Goal: Task Accomplishment & Management: Use online tool/utility

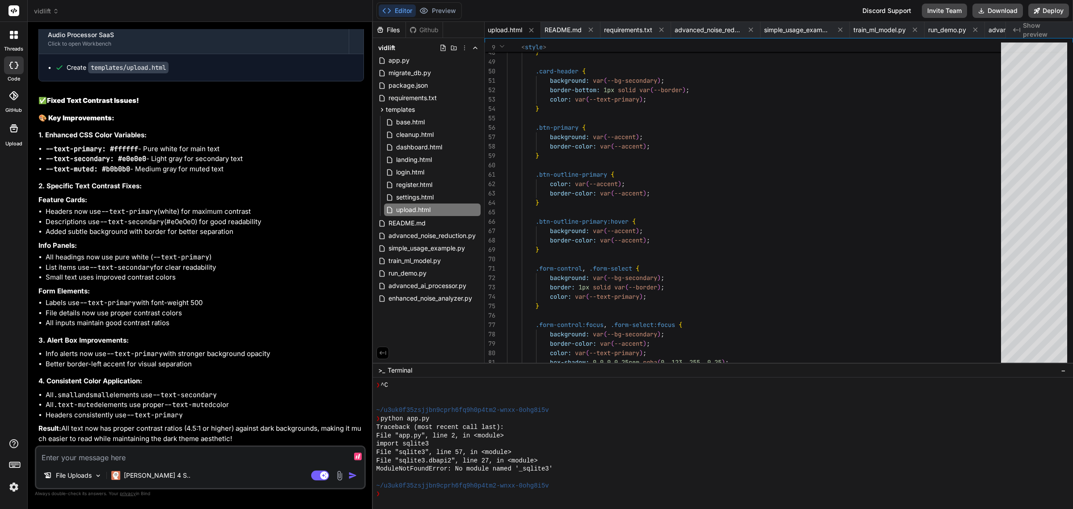
scroll to position [17522, 0]
click at [417, 202] on span "settings.html" at bounding box center [414, 197] width 39 height 11
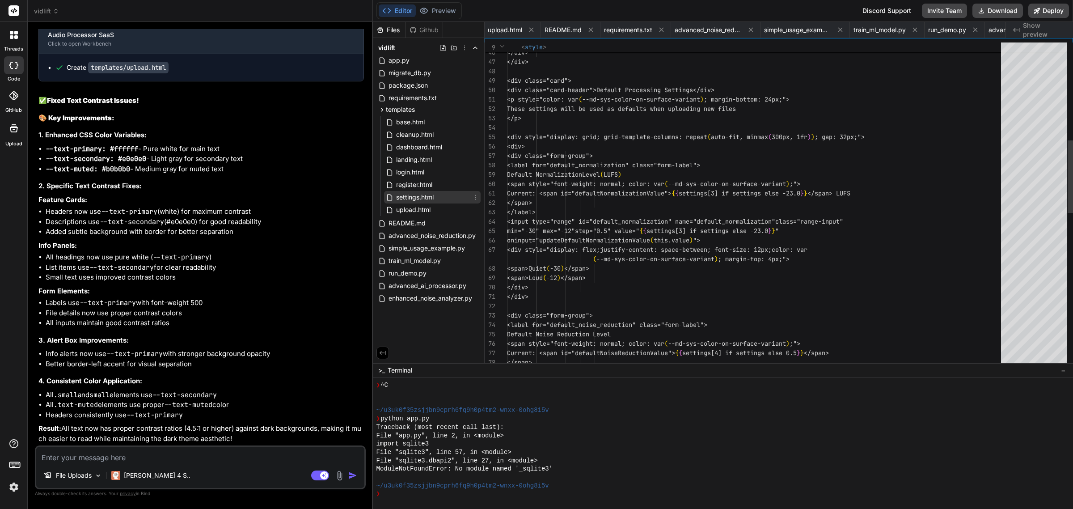
scroll to position [0, 404]
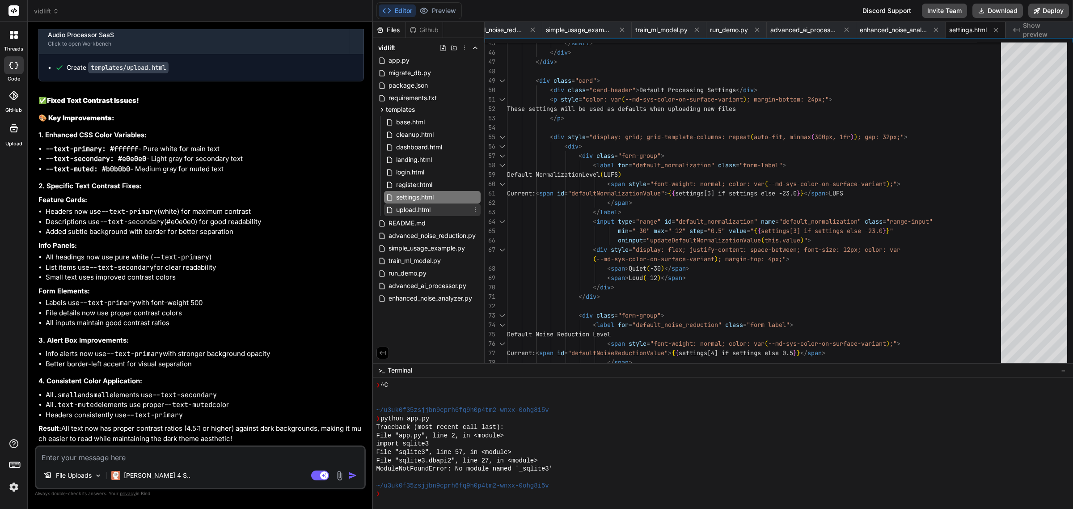
click at [424, 211] on span "upload.html" at bounding box center [413, 209] width 36 height 11
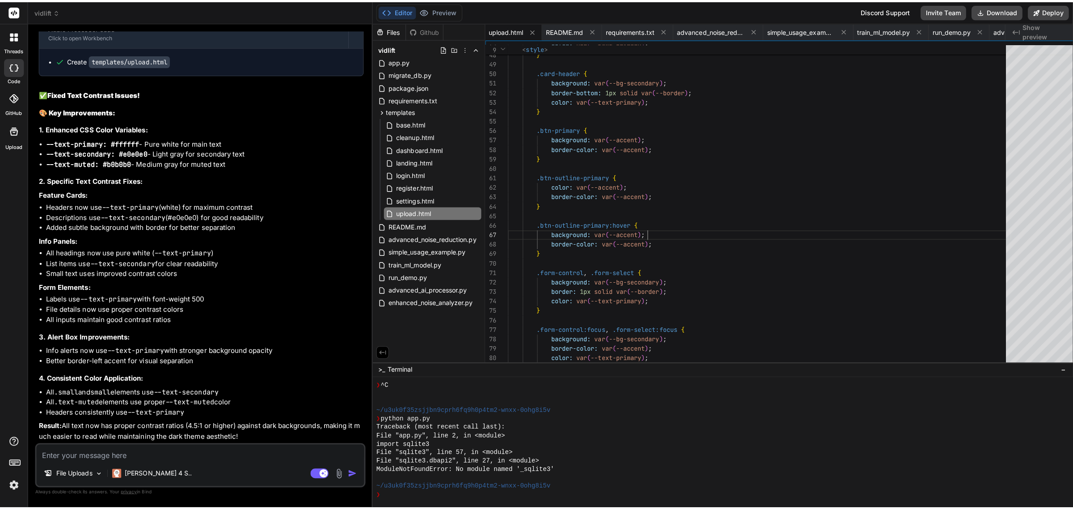
scroll to position [17571, 0]
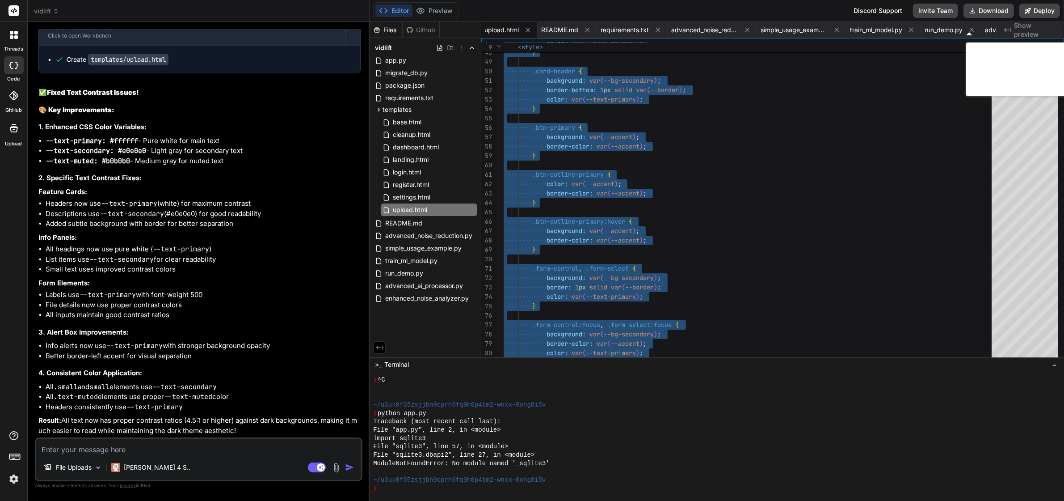
type textarea "uploadBtn.disabled = true; }); </script> </body> </html>"
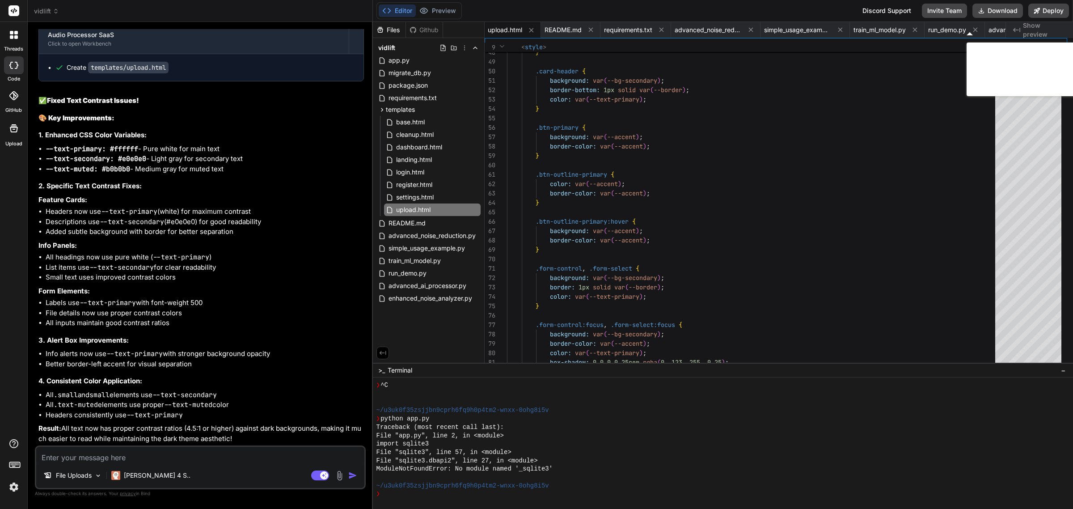
click at [182, 458] on textarea at bounding box center [200, 455] width 328 height 16
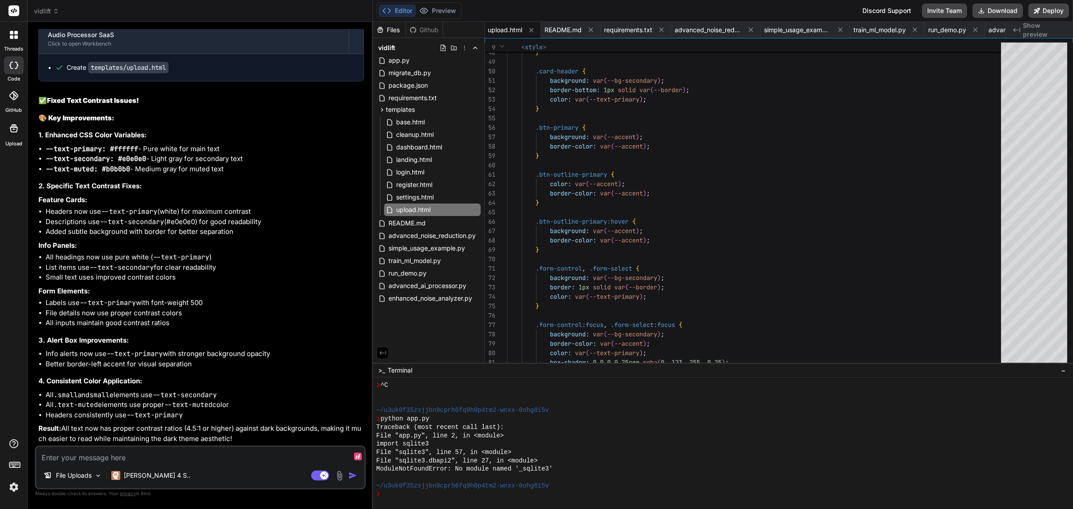
type textarea "S"
type textarea "x"
type textarea "Sa"
type textarea "x"
type textarea "[PERSON_NAME]"
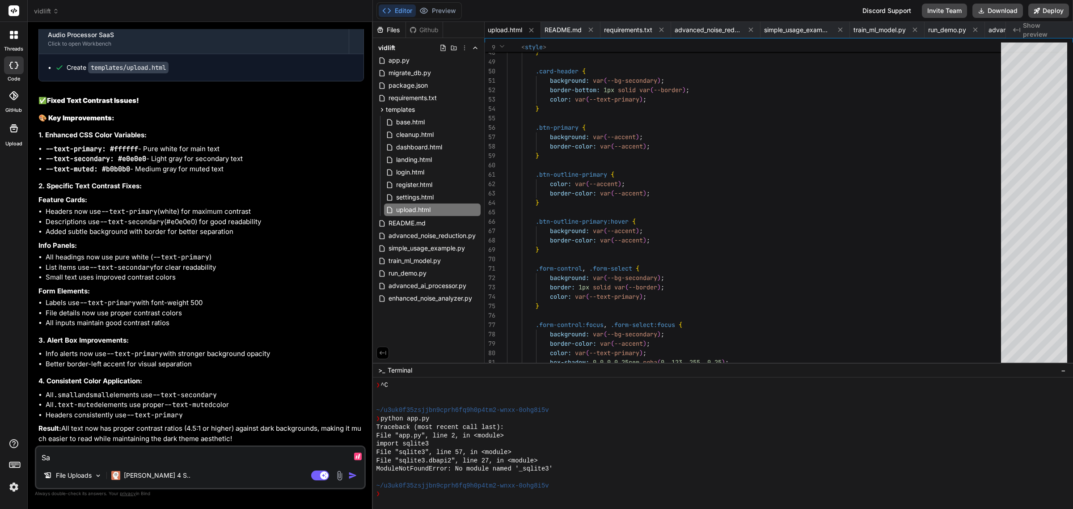
type textarea "x"
type textarea "Same"
type textarea "x"
type textarea "Same"
type textarea "x"
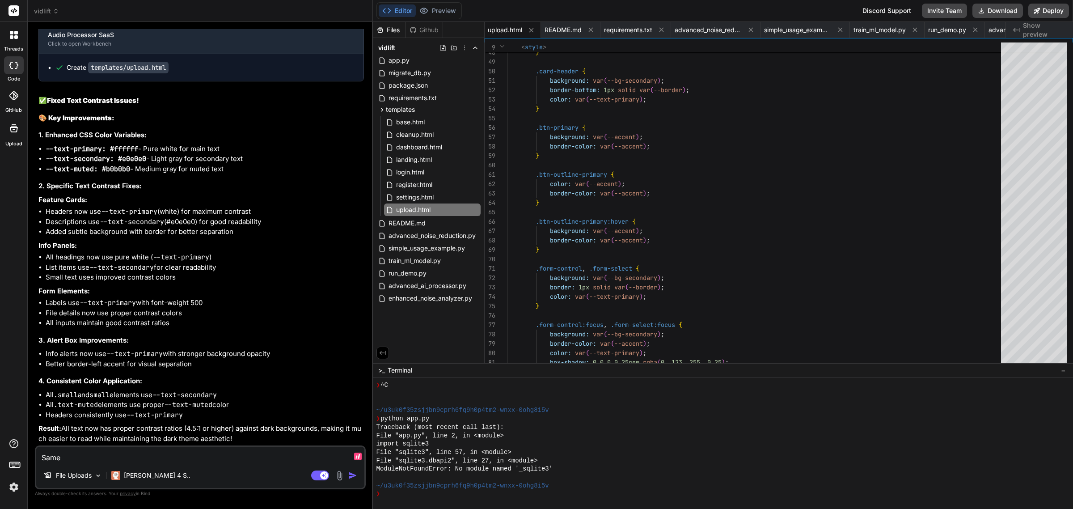
type textarea "Same h"
type textarea "x"
type textarea "Same he"
type textarea "x"
type textarea "Same her"
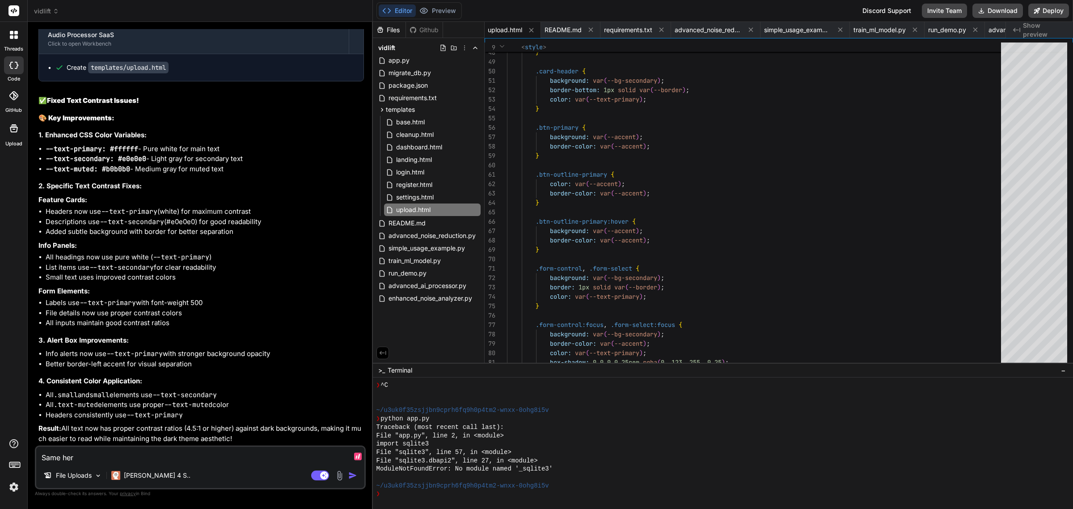
type textarea "x"
type textarea "Same here"
type textarea "x"
type textarea "Same here,"
type textarea "x"
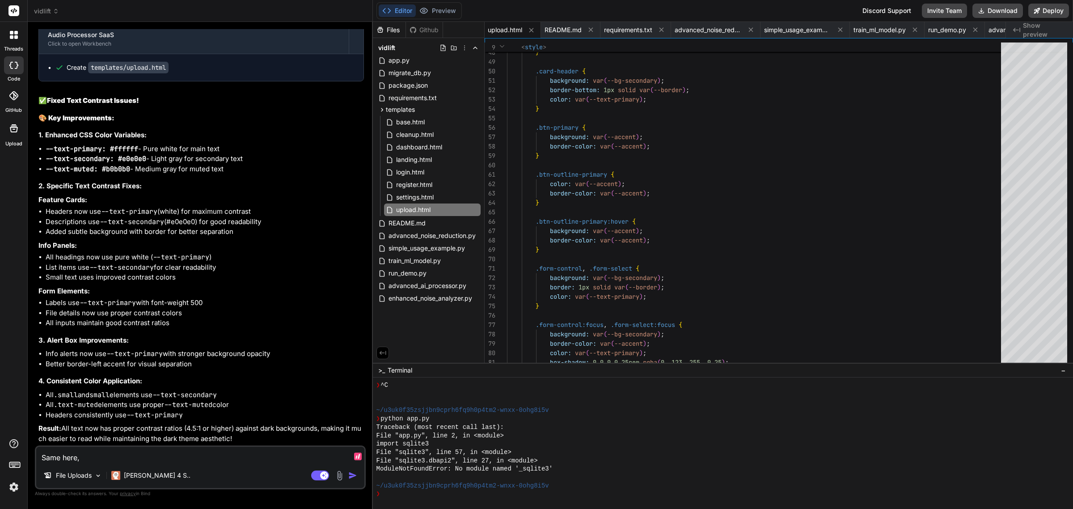
type textarea "Same here,"
type textarea "x"
type textarea "Same here, f"
type textarea "x"
type textarea "Same here, fo"
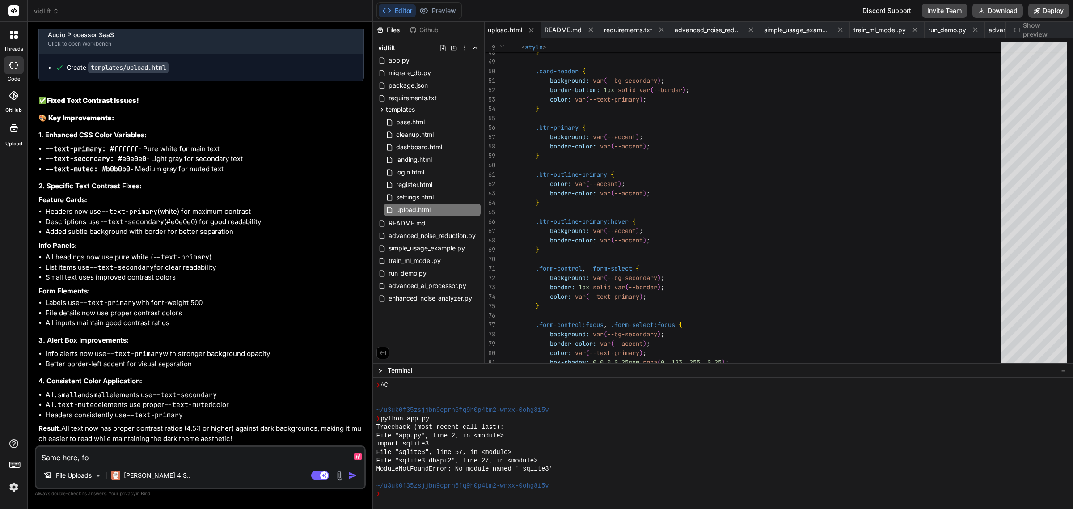
type textarea "x"
type textarea "Same here, fon"
type textarea "x"
type textarea "Same here, font"
type textarea "x"
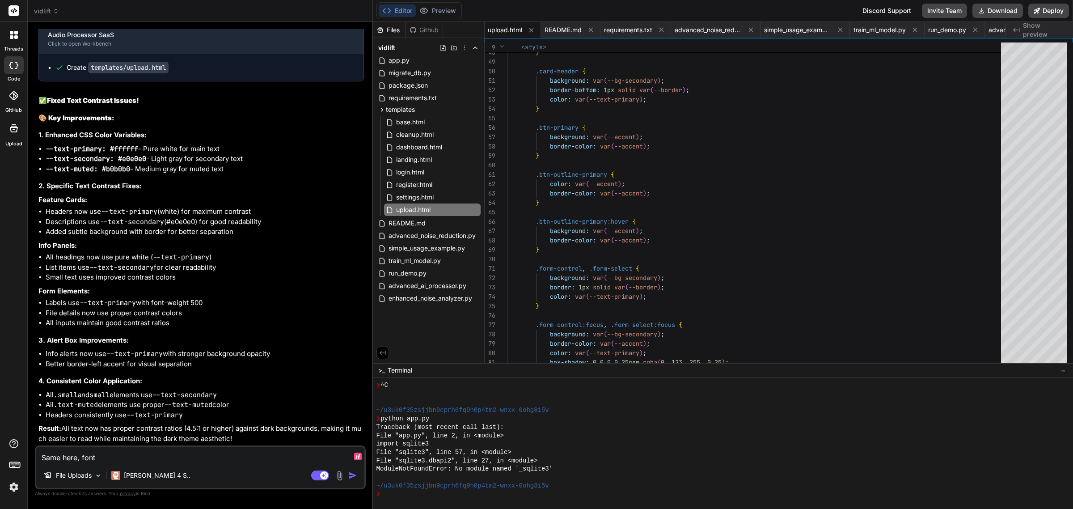
type textarea "Same here, fonts"
type textarea "x"
type textarea "Same here, fonts"
type textarea "x"
type textarea "Same here, fonts n"
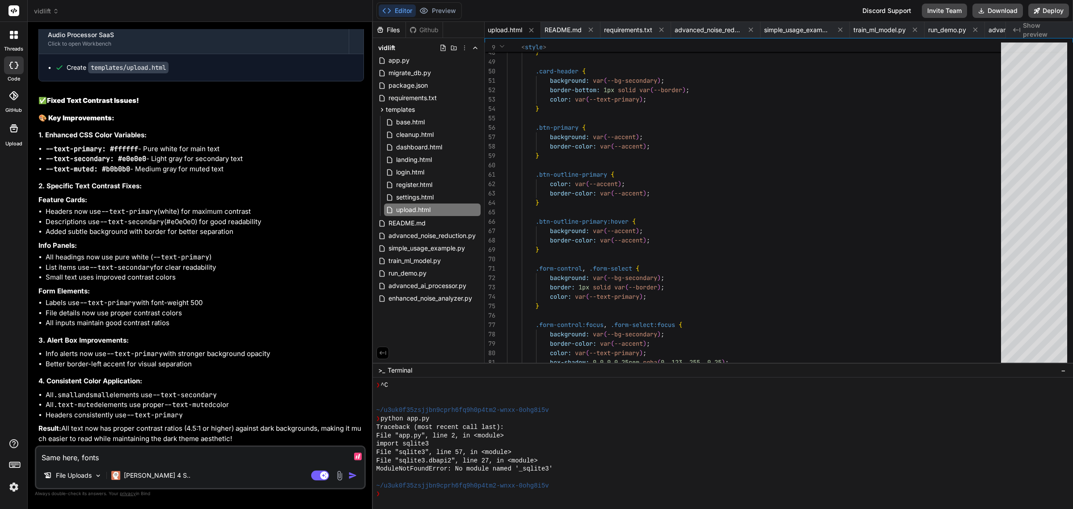
type textarea "x"
type textarea "Same here, fonts ne"
type textarea "x"
type textarea "Same here, fonts nee"
type textarea "x"
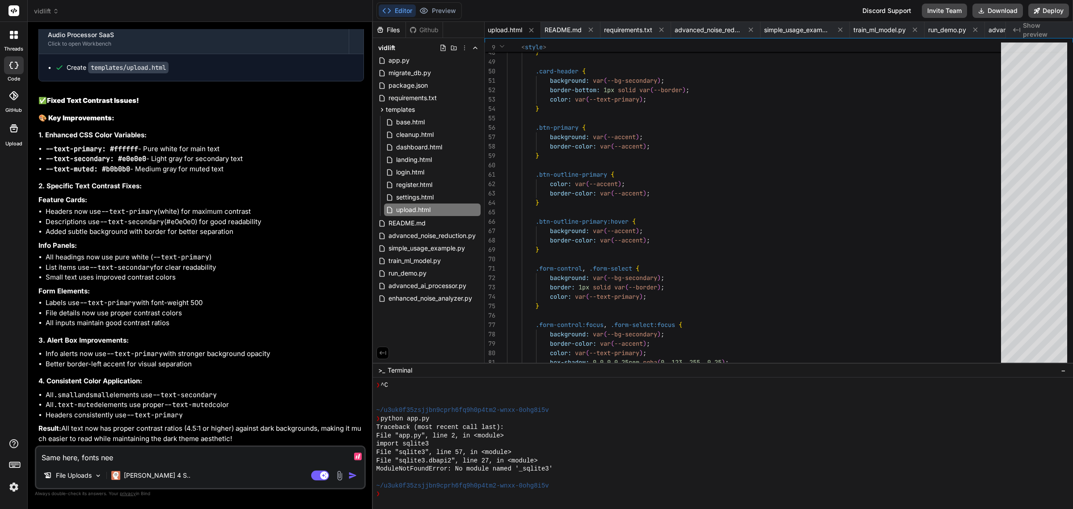
type textarea "Same here, fonts need"
type textarea "x"
type textarea "Same here, fonts need"
type textarea "x"
type textarea "Same here, fonts need h"
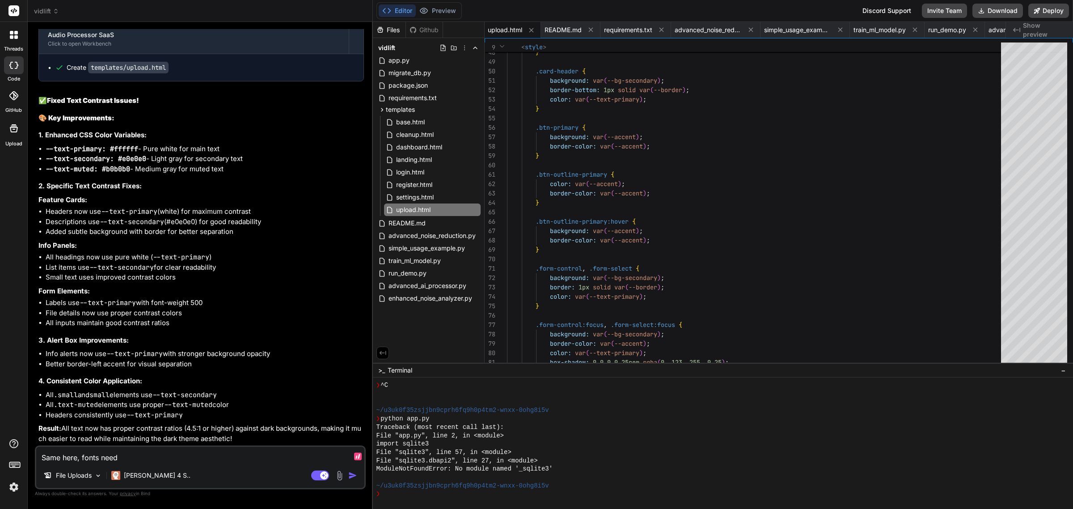
type textarea "x"
type textarea "Same here, fonts need hi"
type textarea "x"
type textarea "Same here, fonts need hig"
type textarea "x"
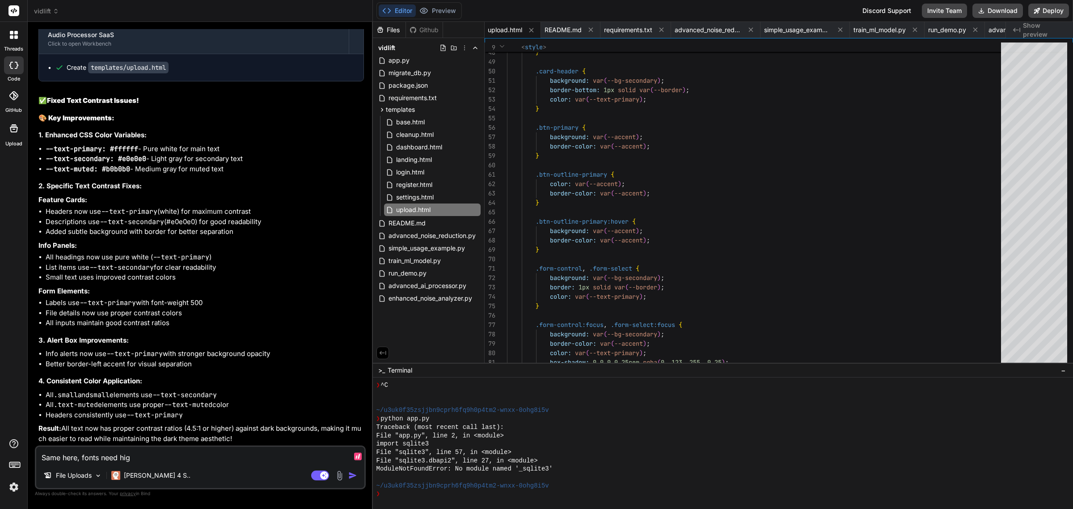
type textarea "Same here, fonts need high"
type textarea "x"
type textarea "Same here, fonts need highe"
type textarea "x"
type textarea "Same here, fonts need higher"
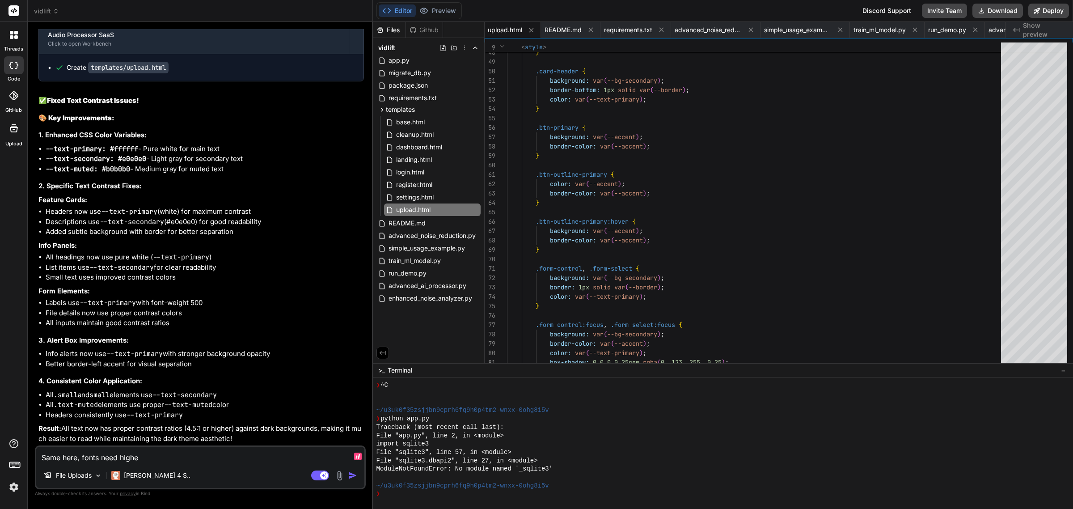
type textarea "x"
type textarea "Same here, fonts need higher"
type textarea "x"
type textarea "Same here, fonts need higher c"
type textarea "x"
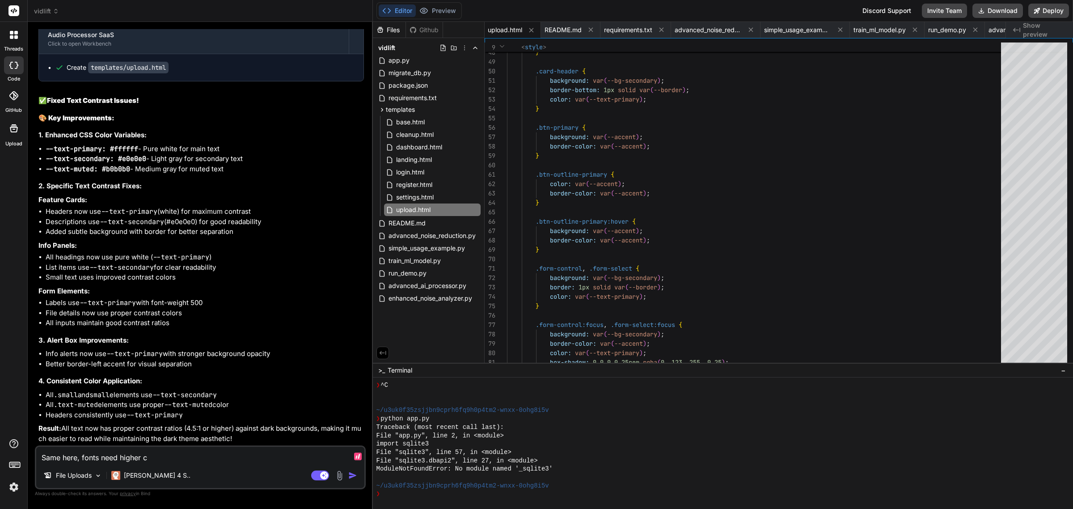
type textarea "Same here, fonts need higher co"
type textarea "x"
type textarea "Same here, fonts need higher con"
type textarea "x"
type textarea "Same here, fonts need higher cont"
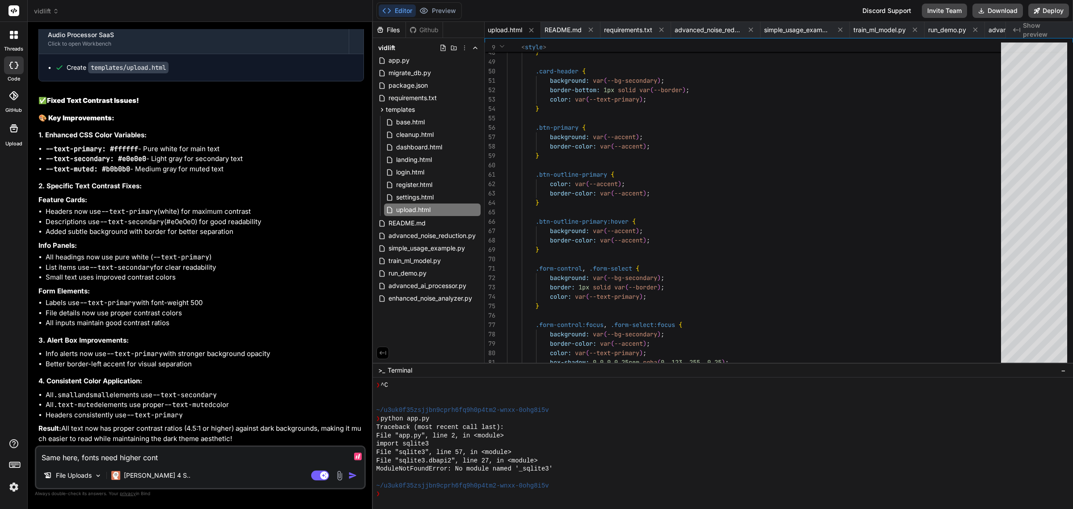
type textarea "x"
type textarea "Same here, fonts need higher contr"
type textarea "x"
type textarea "Same here, fonts need higher contra"
type textarea "x"
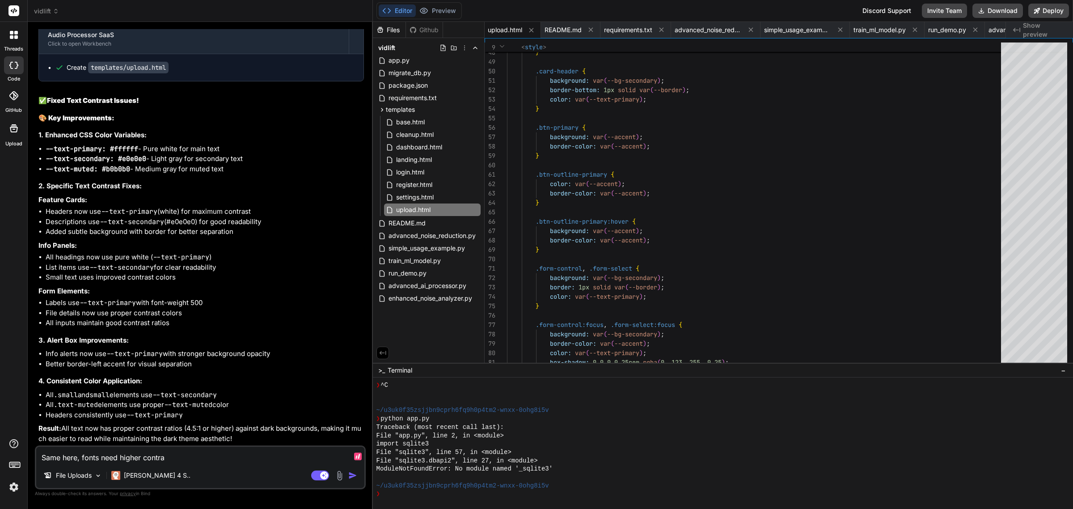
type textarea "Same here, fonts need higher contras"
type textarea "x"
type textarea "Same here, fonts need higher contrast"
type textarea "x"
type textarea "Same here, fonts need higher contrast"
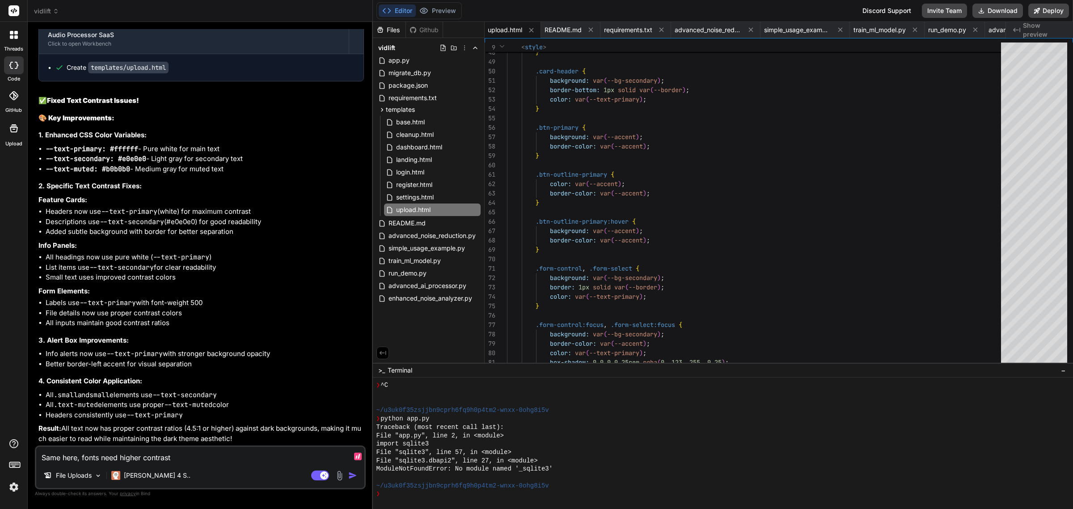
type textarea "x"
type textarea "Same here, fonts need higher contrast h"
type textarea "x"
type textarea "Same here, fonts need higher contrast he"
type textarea "x"
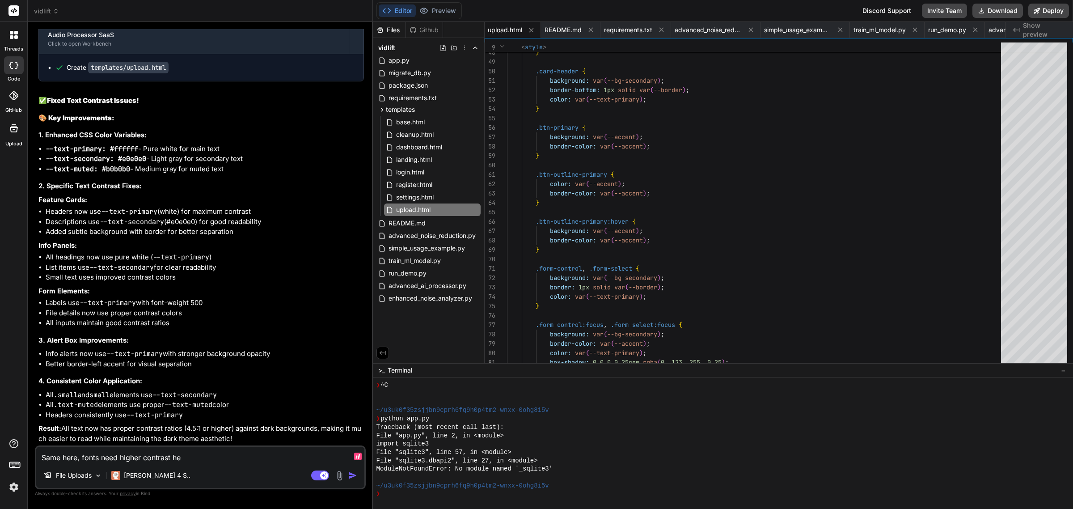
type textarea "Same here, fonts need higher contrast her"
type textarea "x"
type textarea "Same here, fonts need higher contrast here"
type textarea "x"
type textarea "Same here, fonts need higher contrast here:"
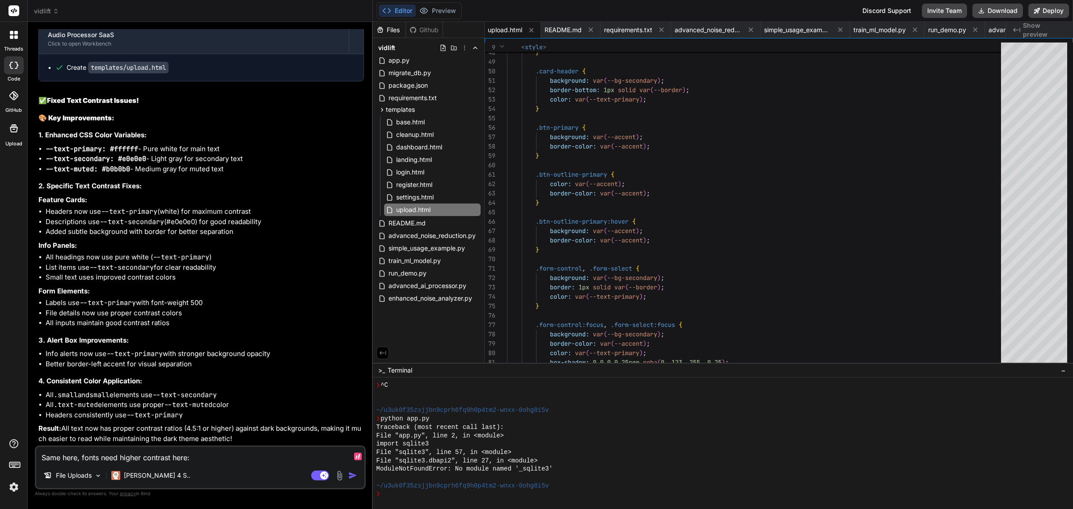
type textarea "x"
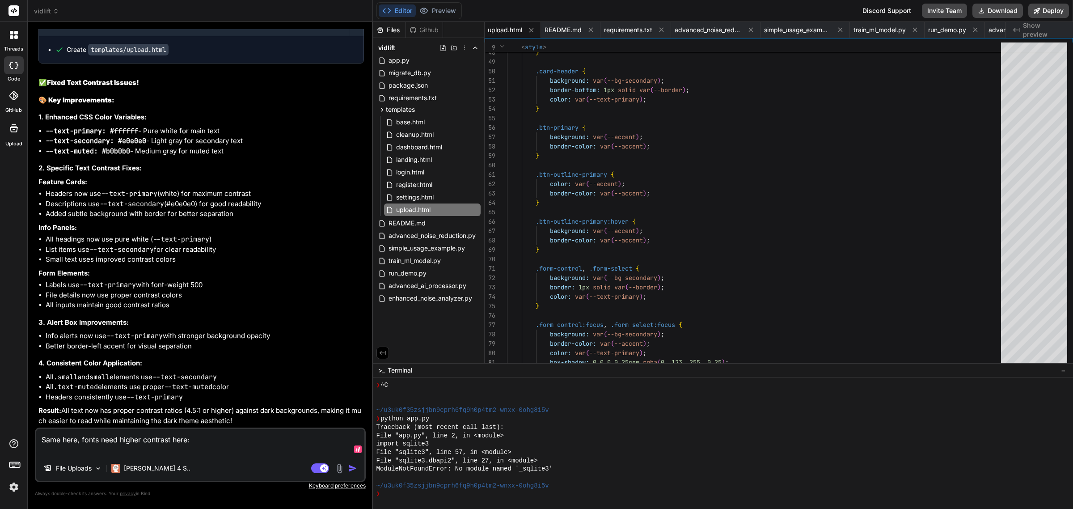
paste textarea "[URL][TECHNICAL_ID]"
type textarea "Same here, fonts need higher contrast here: [URL][TECHNICAL_ID]"
type textarea "x"
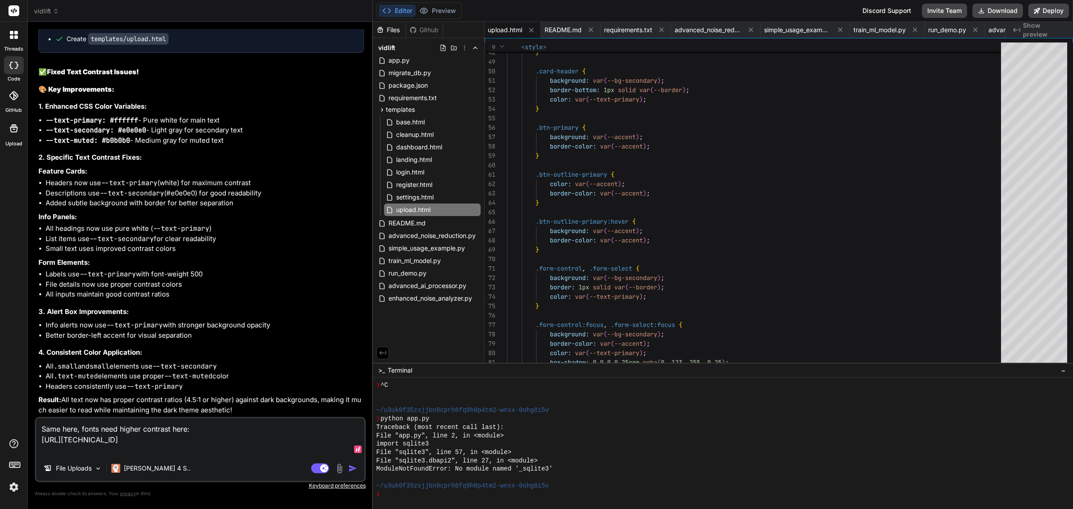
paste textarea "[URL][TECHNICAL_ID]"
type textarea "Same here, fonts need higher contrast here: [URL][TECHNICAL_ID] [URL][TECHNICAL…"
type textarea "x"
type textarea "Same here, fonts need higher contrast here: [URL][TECHNICAL_ID] [URL][TECHNICAL…"
type textarea "x"
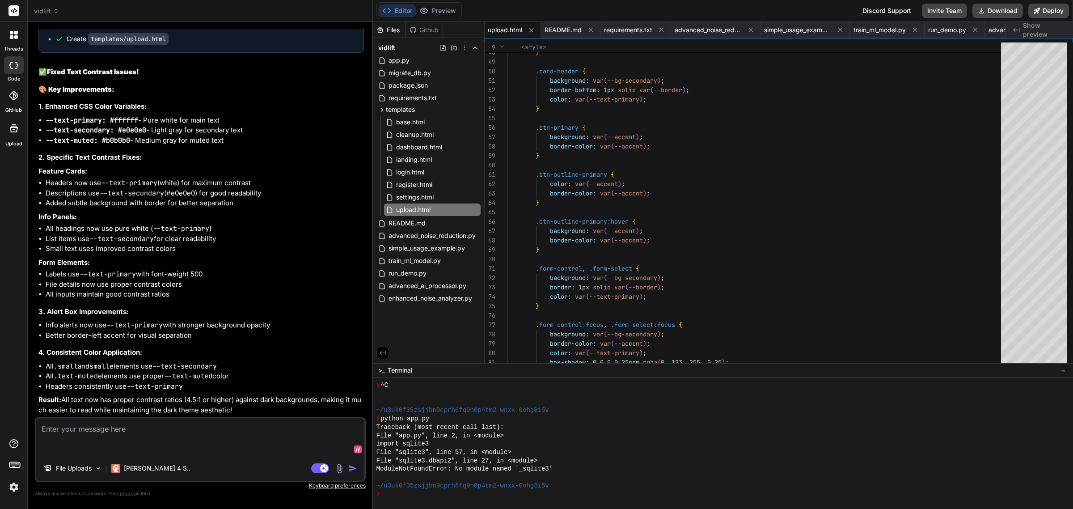
scroll to position [17625, 0]
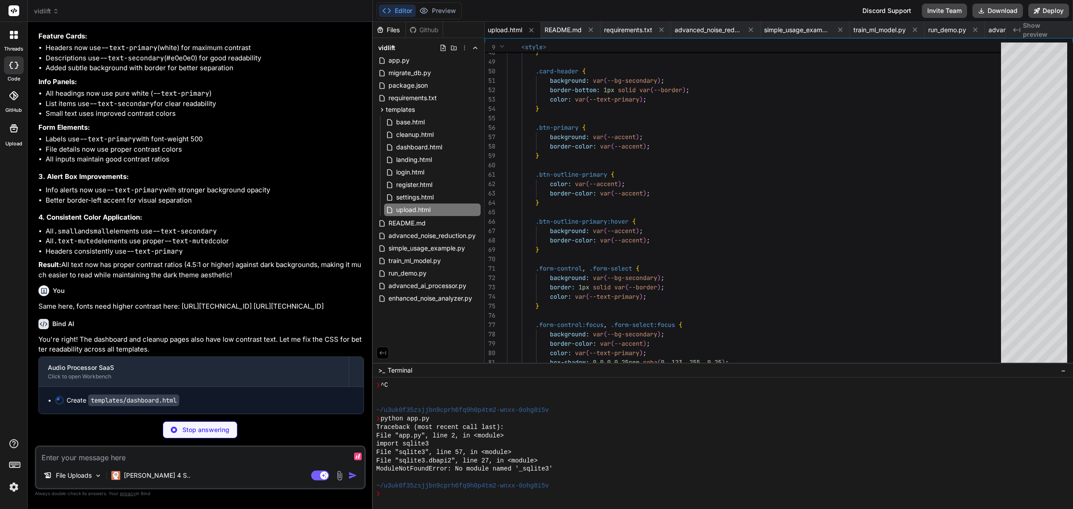
type textarea "x"
type textarea "</html>"
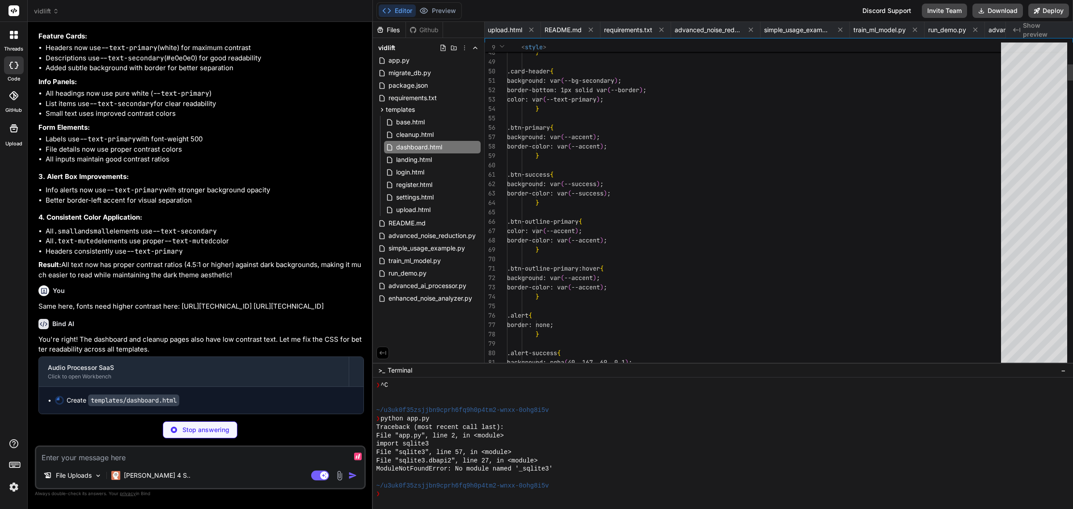
scroll to position [0, 54]
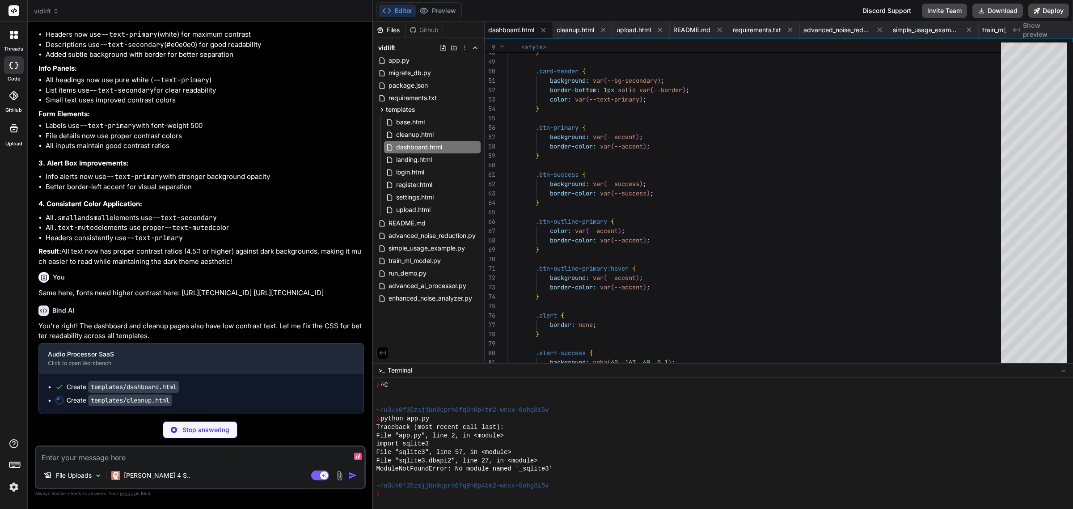
type textarea "x"
type textarea "}, 10000); // Refresh every 10 seconds </script> </body> </html>"
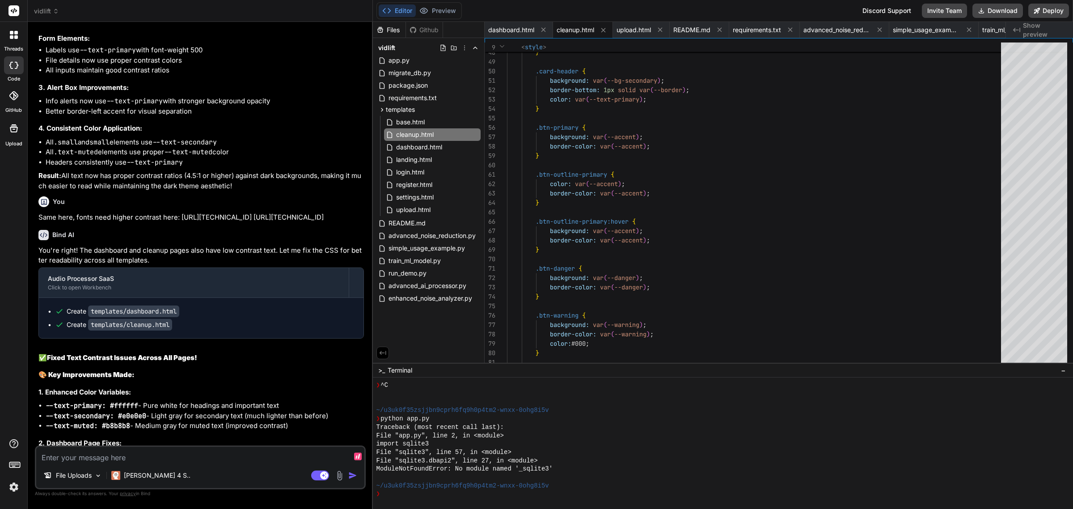
type textarea "x"
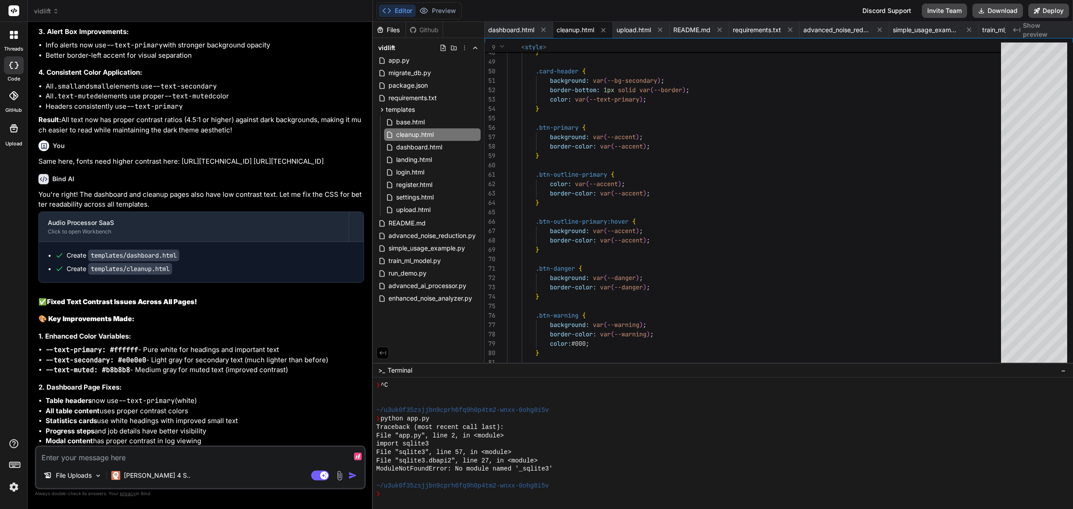
scroll to position [17792, 0]
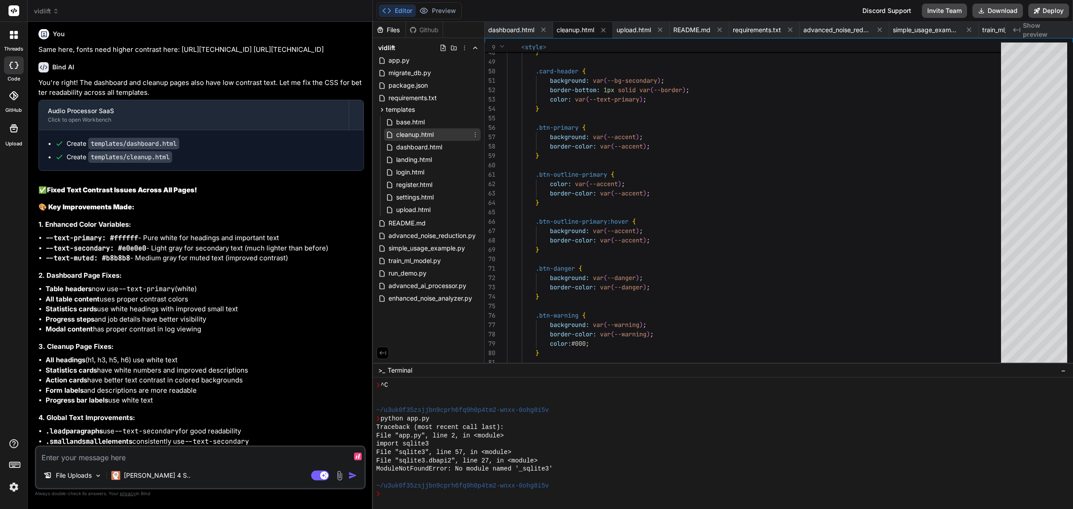
click at [417, 135] on span "cleanup.html" at bounding box center [414, 134] width 39 height 11
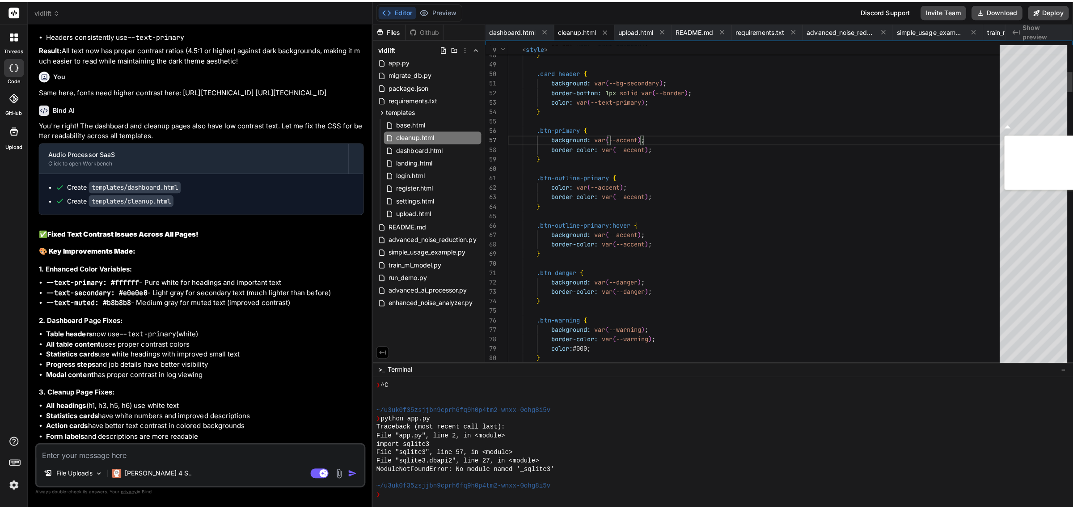
scroll to position [17842, 0]
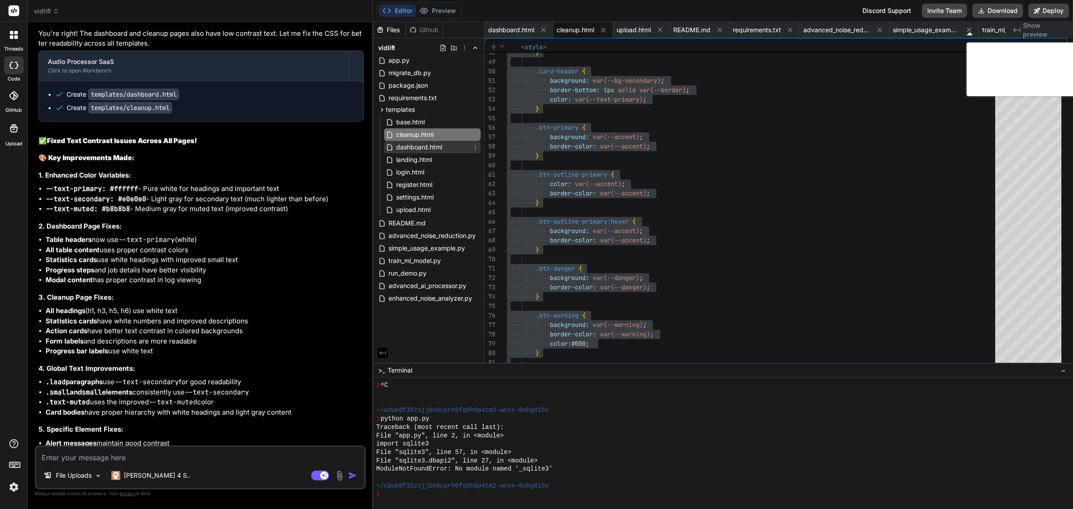
click at [411, 150] on span "dashboard.html" at bounding box center [419, 147] width 48 height 11
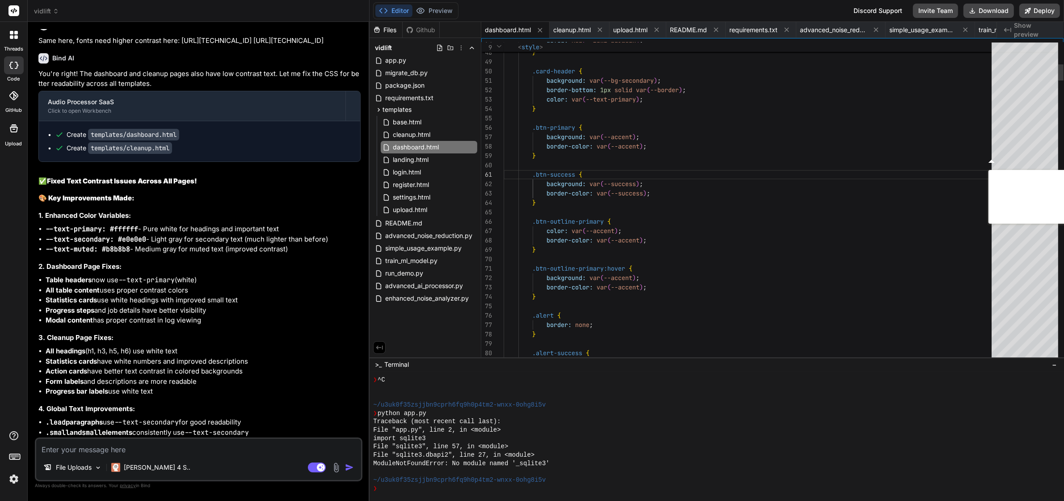
type textarea "<!DOCTYPE html> <html lang="en"> <head> <meta charset="UTF-8"> <meta name="view…"
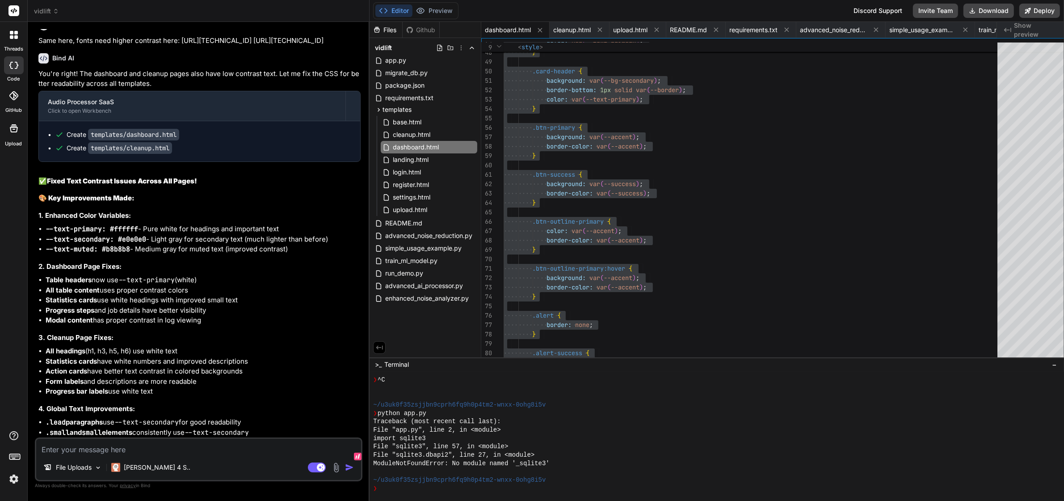
click at [288, 455] on textarea at bounding box center [198, 447] width 325 height 16
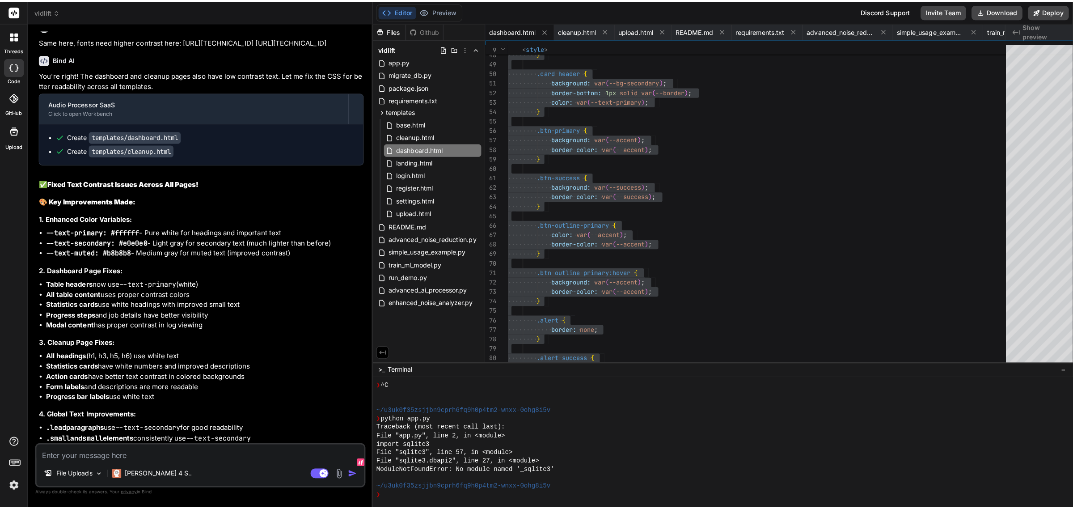
scroll to position [17792, 0]
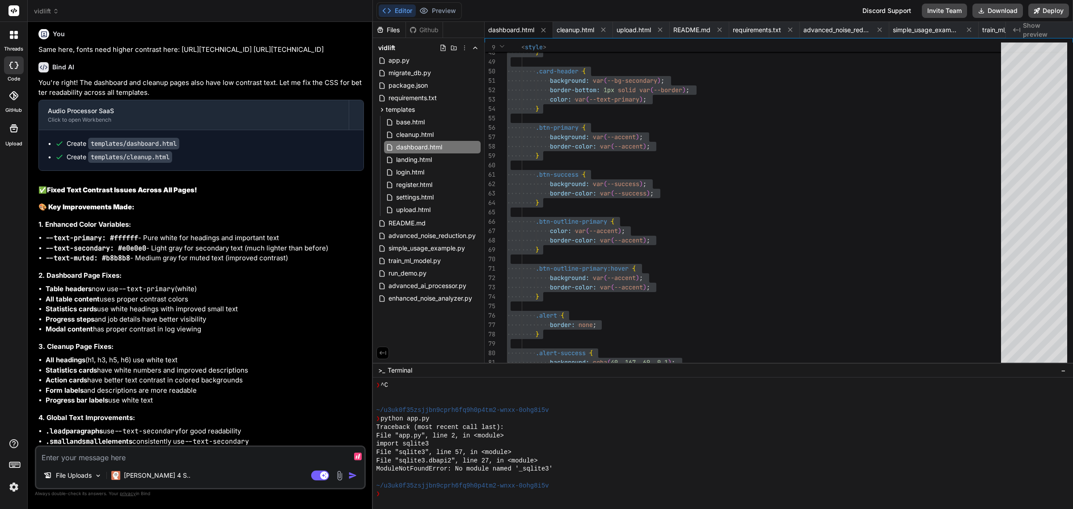
type textarea "P"
type textarea "x"
type textarea "Pr"
type textarea "x"
type textarea "Pro"
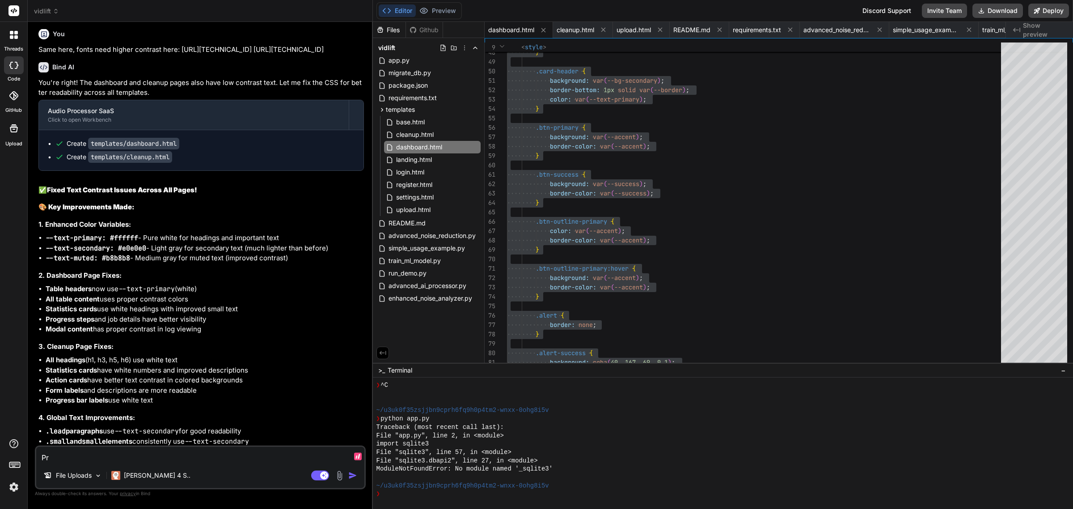
type textarea "x"
type textarea "Proc"
type textarea "x"
type textarea "Proce"
type textarea "x"
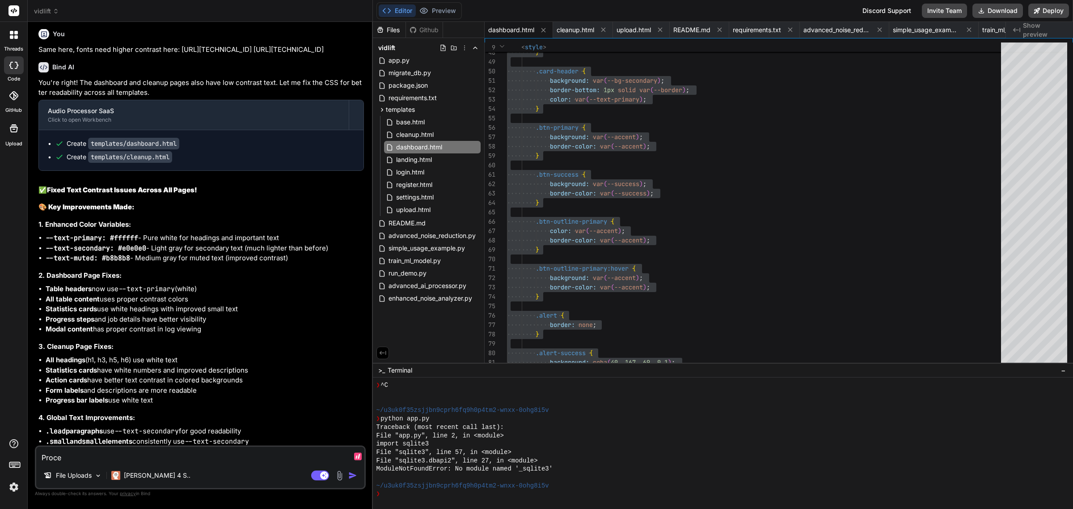
type textarea "Proces"
type textarea "x"
type textarea "Process"
type textarea "x"
type textarea "Processi"
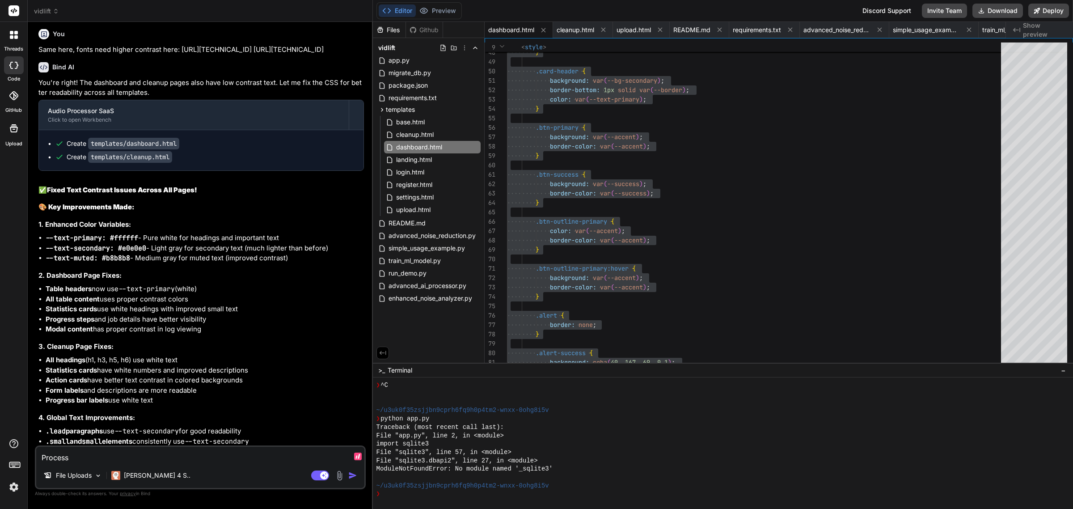
type textarea "x"
type textarea "Processin"
type textarea "x"
type textarea "Processing"
type textarea "x"
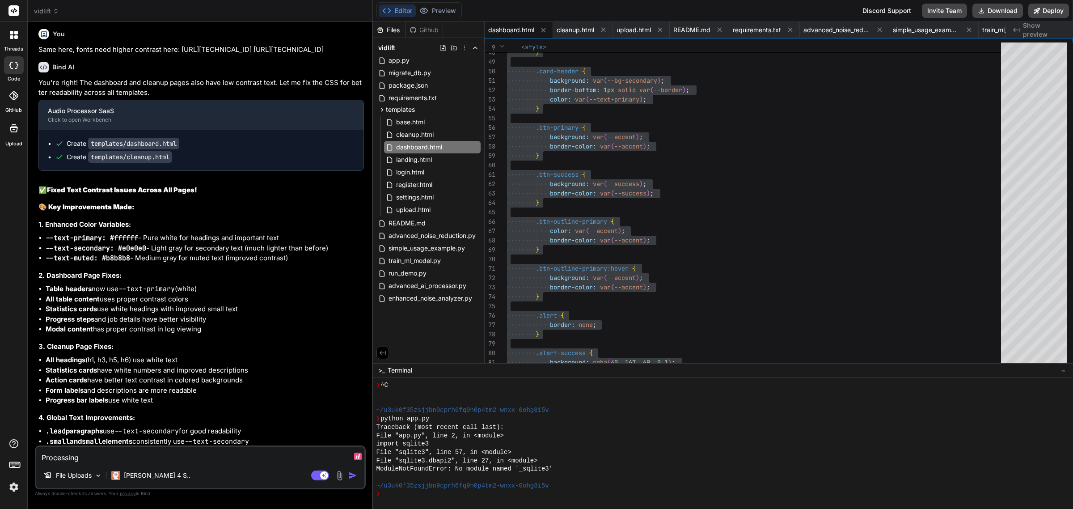
type textarea "Processing"
type textarea "x"
type textarea "Processing s"
type textarea "x"
type textarea "Processing st"
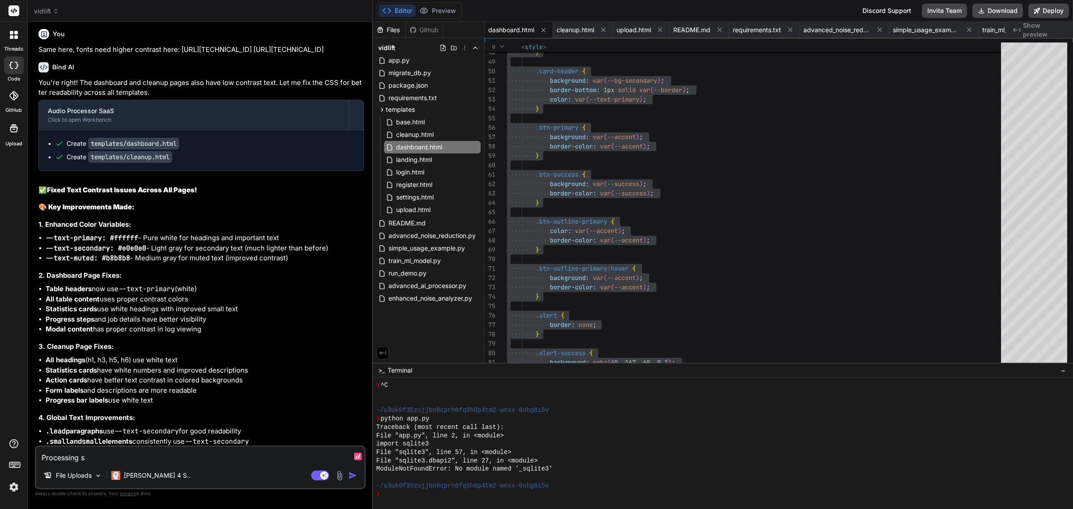
type textarea "x"
type textarea "Processing sta"
type textarea "x"
type textarea "Processing stat"
type textarea "x"
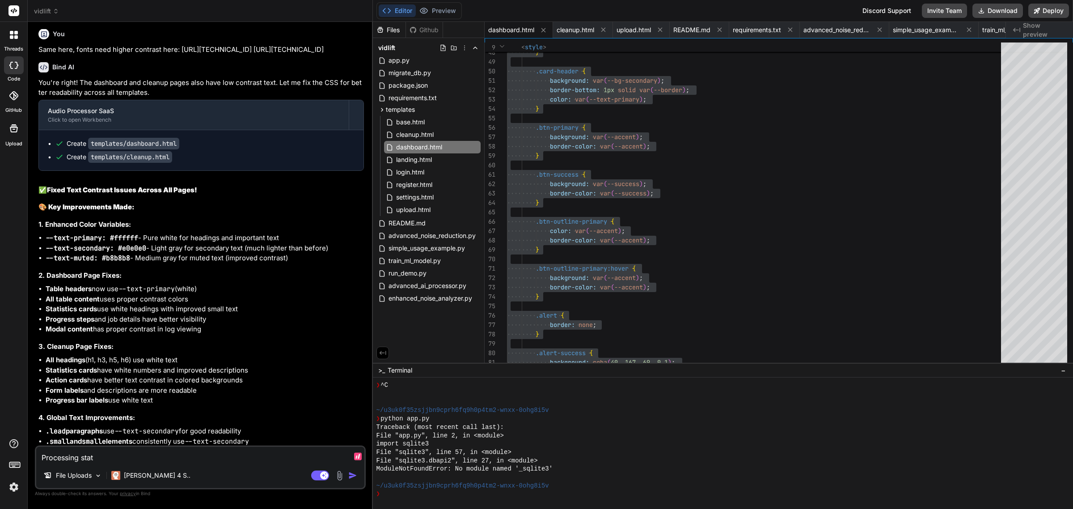
type textarea "Processing statu"
type textarea "x"
type textarea "Processing status"
type textarea "x"
type textarea "Processing status"
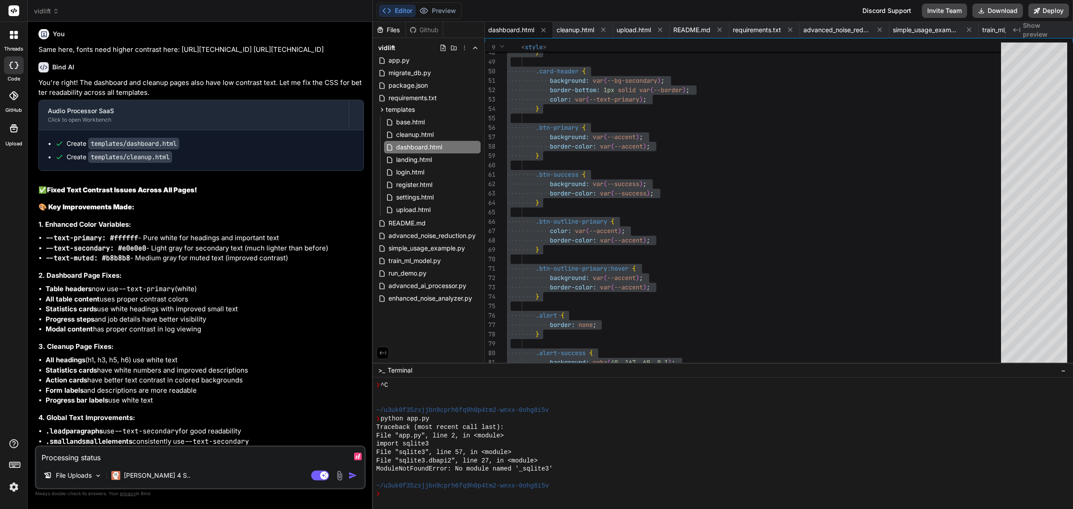
type textarea "x"
type textarea "Processing status t"
type textarea "x"
type textarea "Processing status te"
type textarea "x"
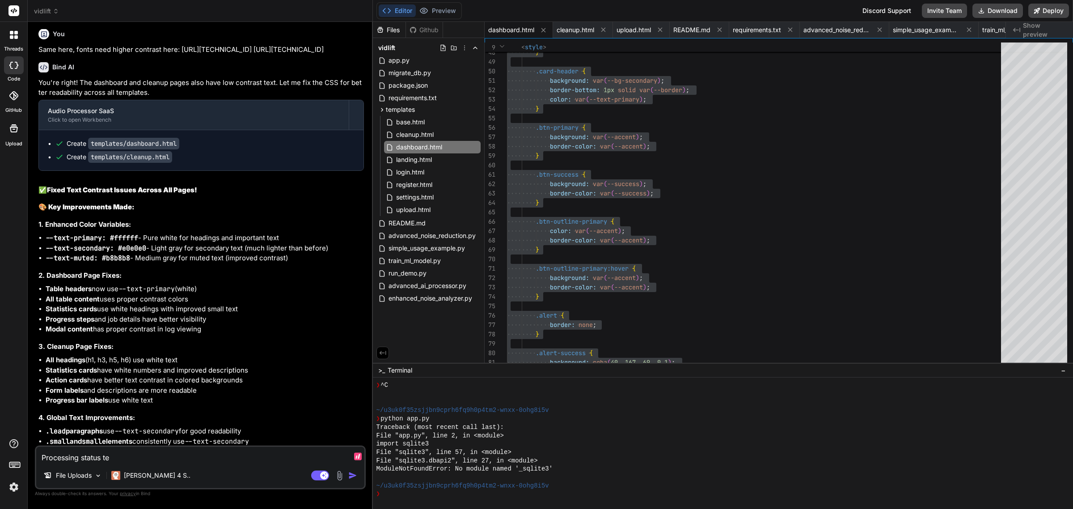
type textarea "Processing status tes"
type textarea "x"
type textarea "Processing status test"
type textarea "x"
type textarea "Processing status test"
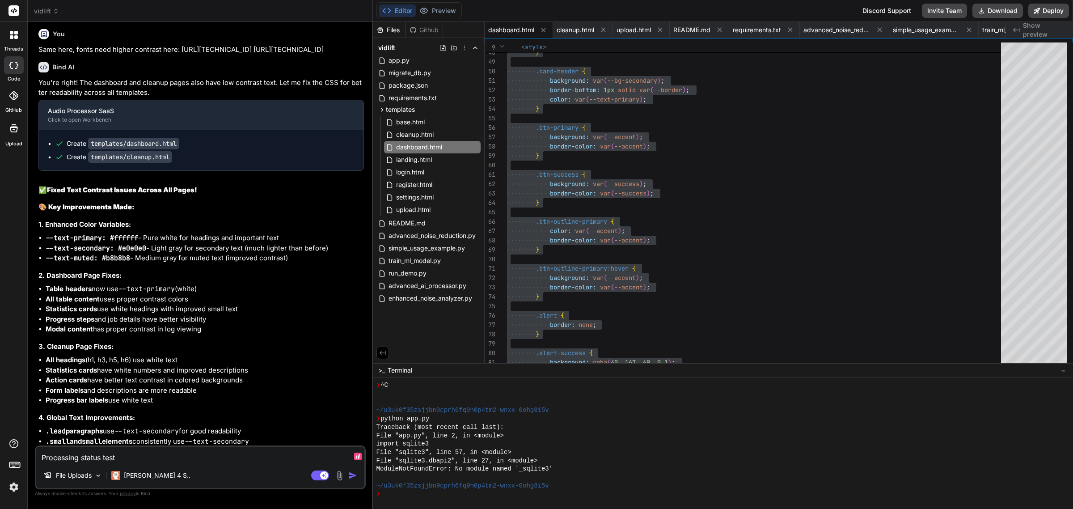
type textarea "x"
type textarea "Processing status test i"
type textarea "x"
type textarea "Processing status test is"
type textarea "x"
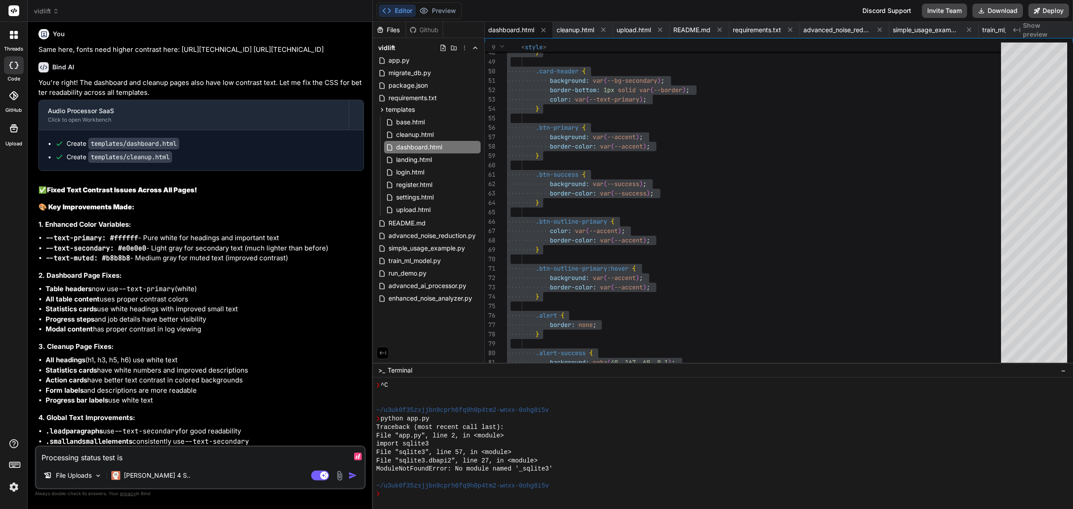
type textarea "Processing status test isn"
type textarea "x"
type textarea "Processing status test isn'"
type textarea "x"
type textarea "Processing status test isn't"
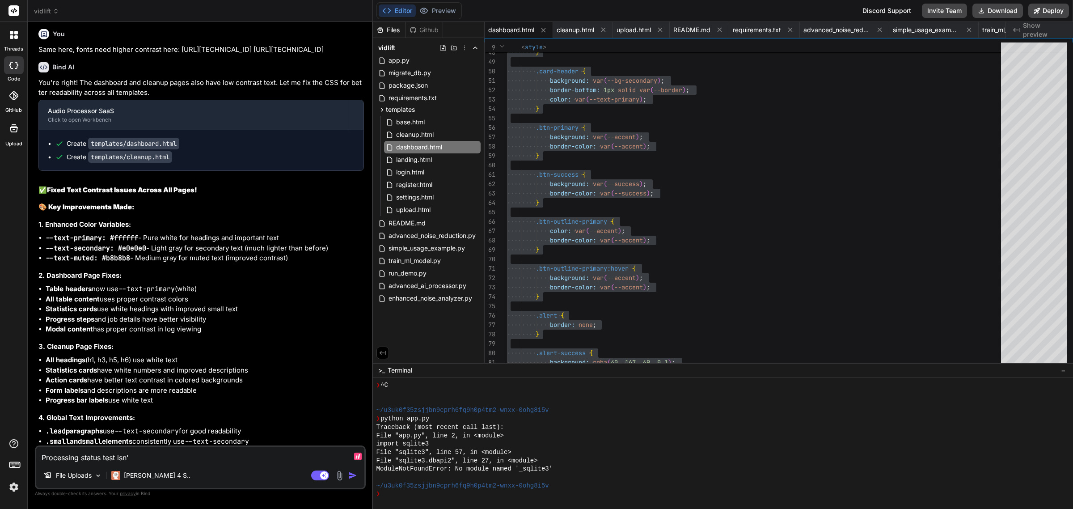
type textarea "x"
type textarea "Processing status test isn't"
type textarea "x"
type textarea "Processing status test isn't h"
type textarea "x"
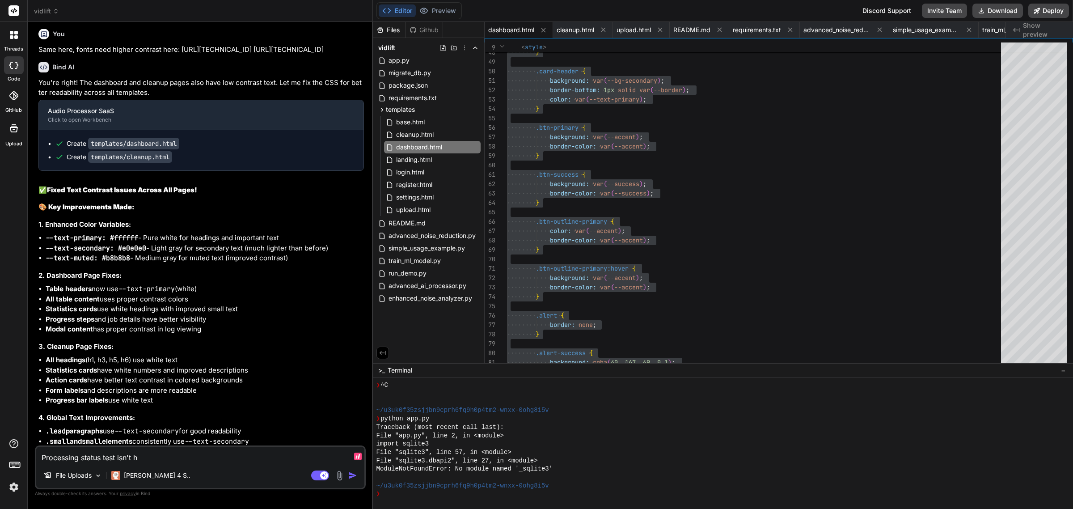
type textarea "Processing status test isn't hi"
type textarea "x"
type textarea "Processing status test isn't hig"
type textarea "x"
type textarea "Processing status test isn't high"
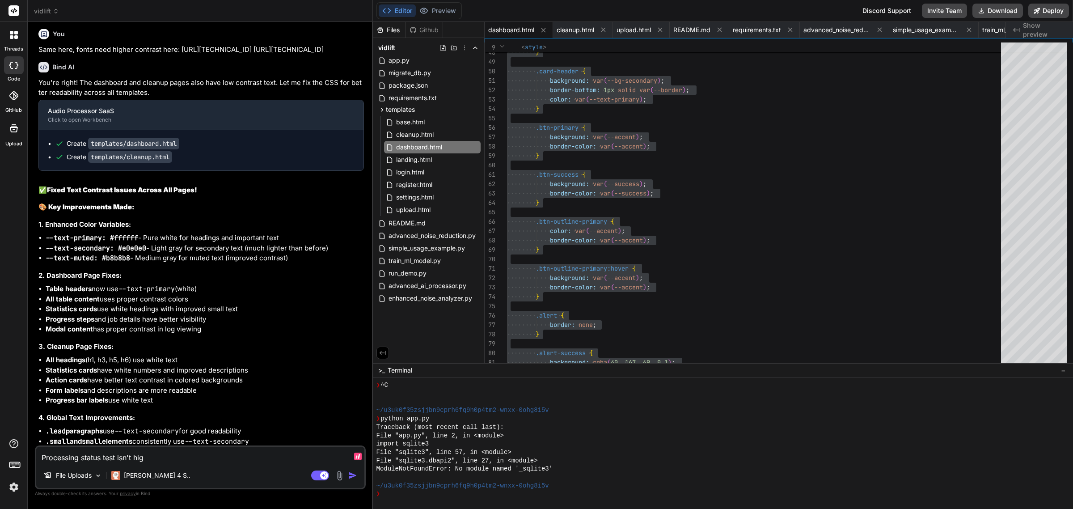
type textarea "x"
type textarea "Processing status test isn't high"
type textarea "x"
type textarea "Processing status test isn't high c"
type textarea "x"
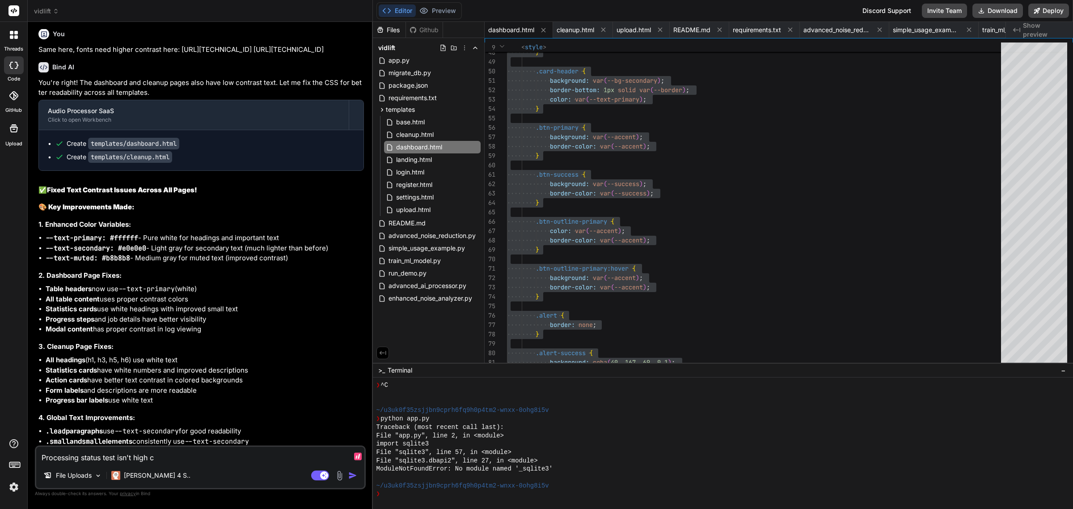
type textarea "Processing status test isn't high co"
type textarea "x"
type textarea "Processing status test isn't high con"
type textarea "x"
type textarea "Processing status test isn't high cont"
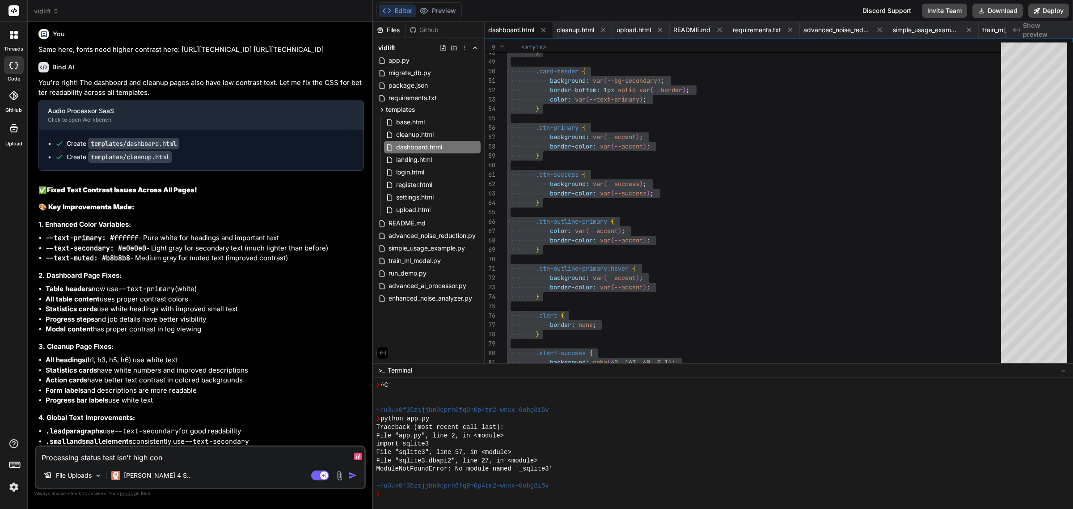
type textarea "x"
type textarea "Processing status test isn't high contr"
type textarea "x"
type textarea "Processing status test isn't high contra"
type textarea "x"
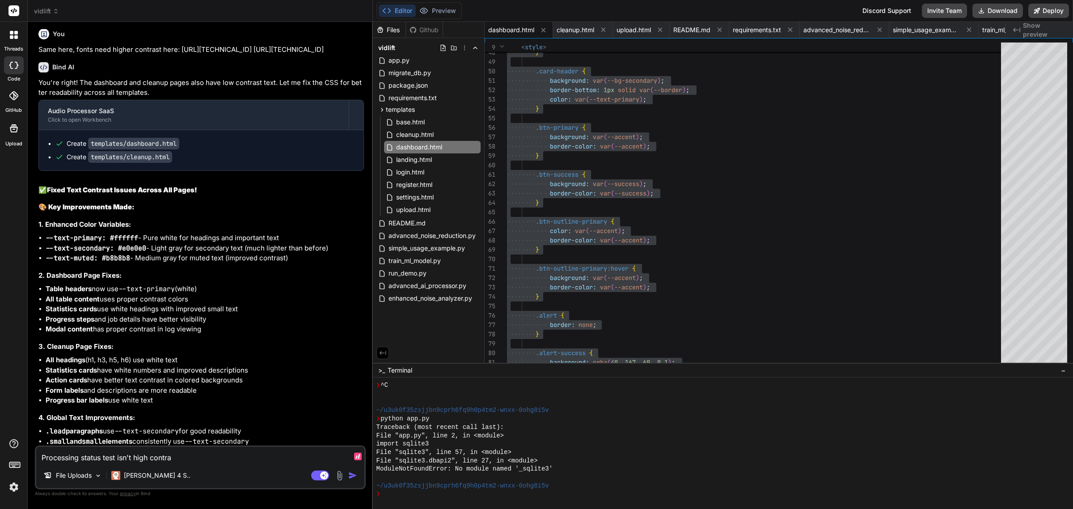
type textarea "Processing status test isn't high contras"
type textarea "x"
type textarea "Processing status test isn't high contrast"
type textarea "x"
type textarea "Processing status test isn't high contrast"
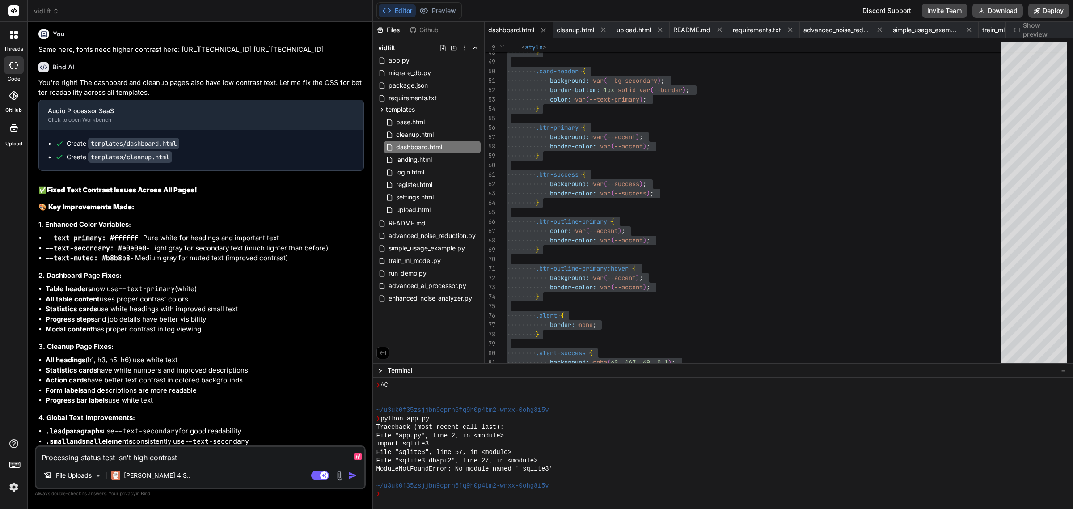
type textarea "x"
paste textarea "[URL][TECHNICAL_ID]"
type textarea "Processing status test isn't high contrast [URL][TECHNICAL_ID]"
type textarea "x"
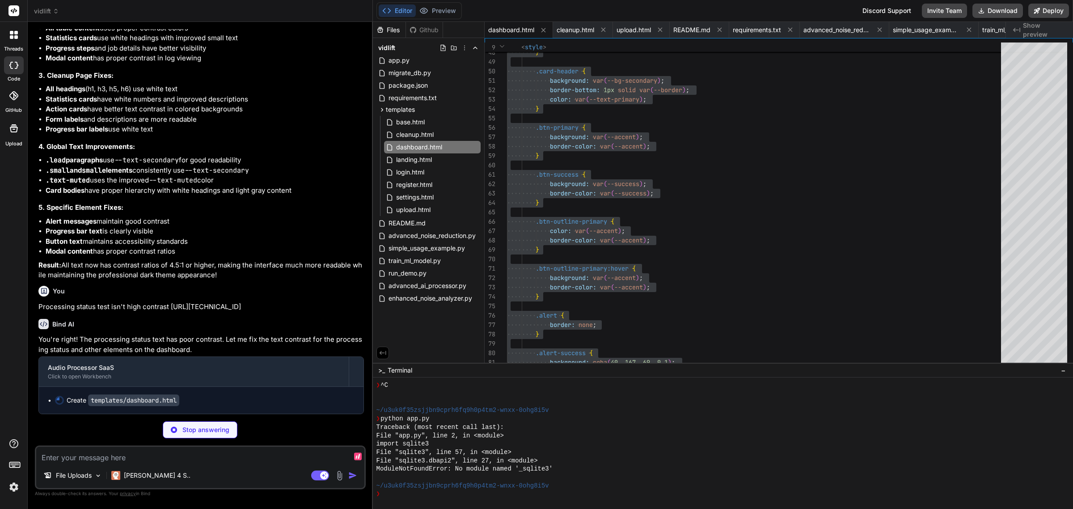
type textarea "x"
type textarea "startAutoRefresh(); } }); </script> </body> </html>"
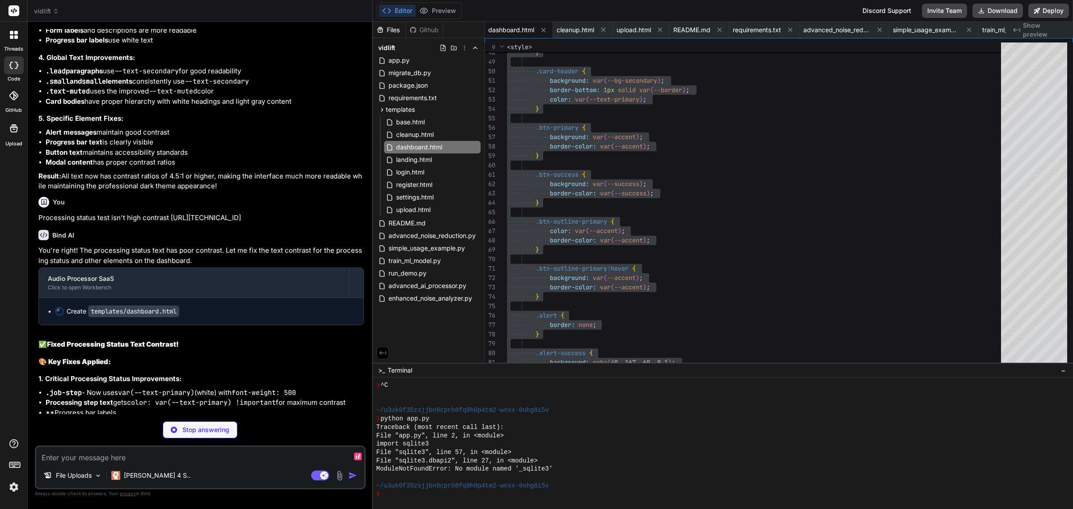
type textarea "x"
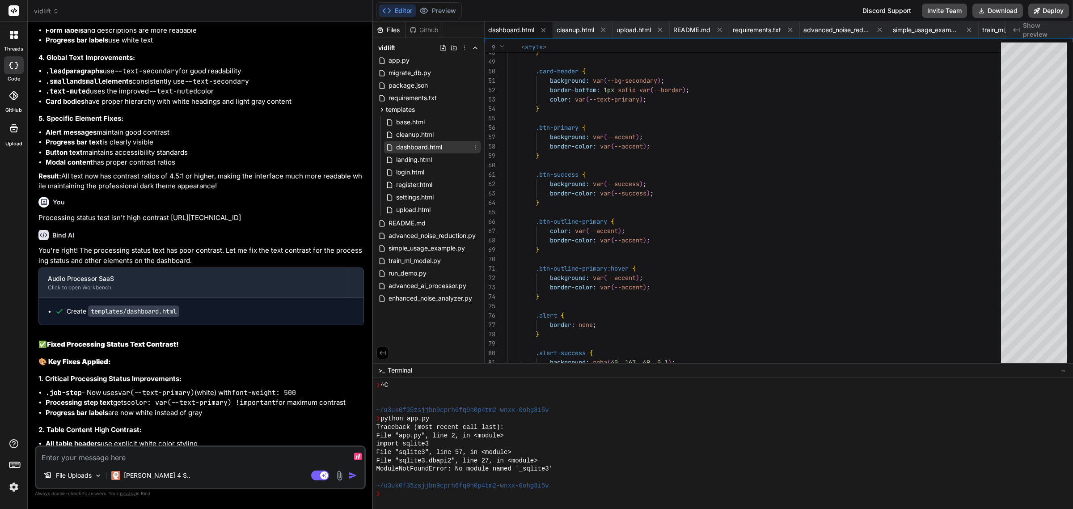
click at [433, 148] on span "dashboard.html" at bounding box center [419, 147] width 48 height 11
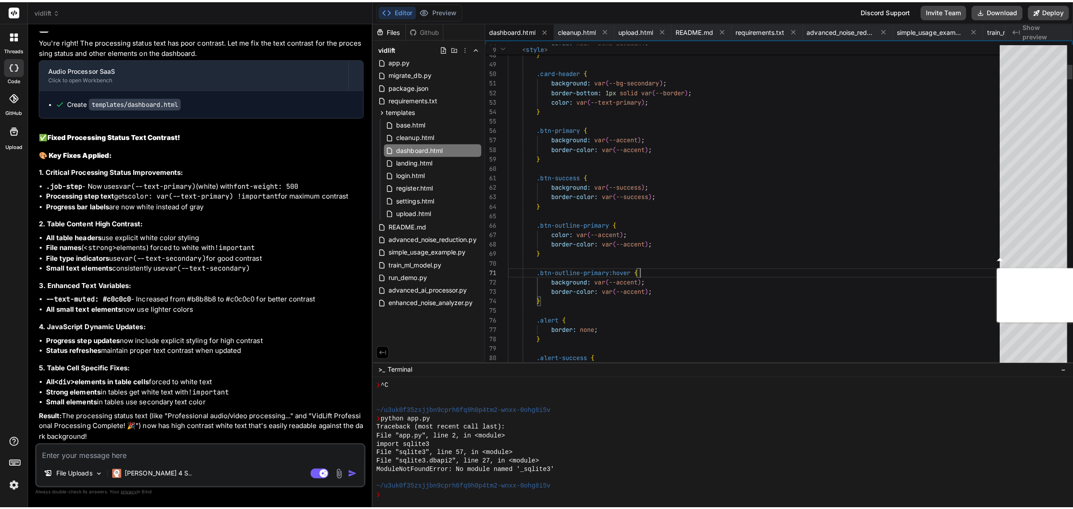
scroll to position [18563, 0]
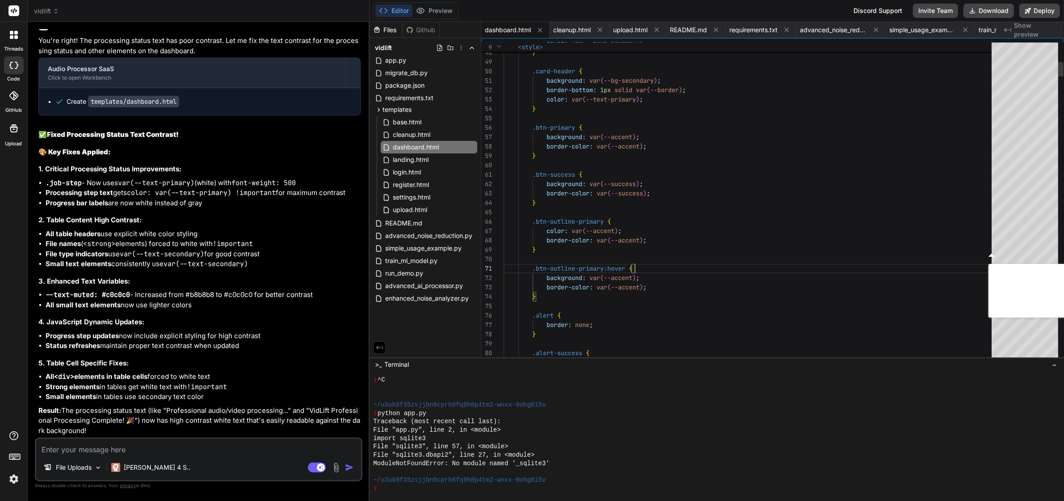
type textarea "<!DOCTYPE html> <html lang="en"> <head> <meta charset="UTF-8"> <meta name="view…"
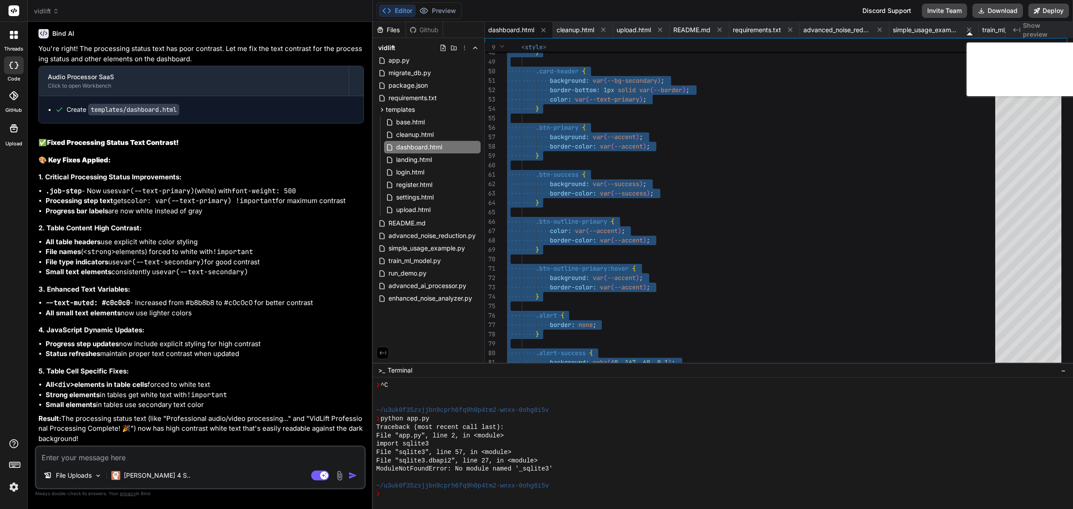
click at [196, 457] on textarea at bounding box center [200, 455] width 328 height 16
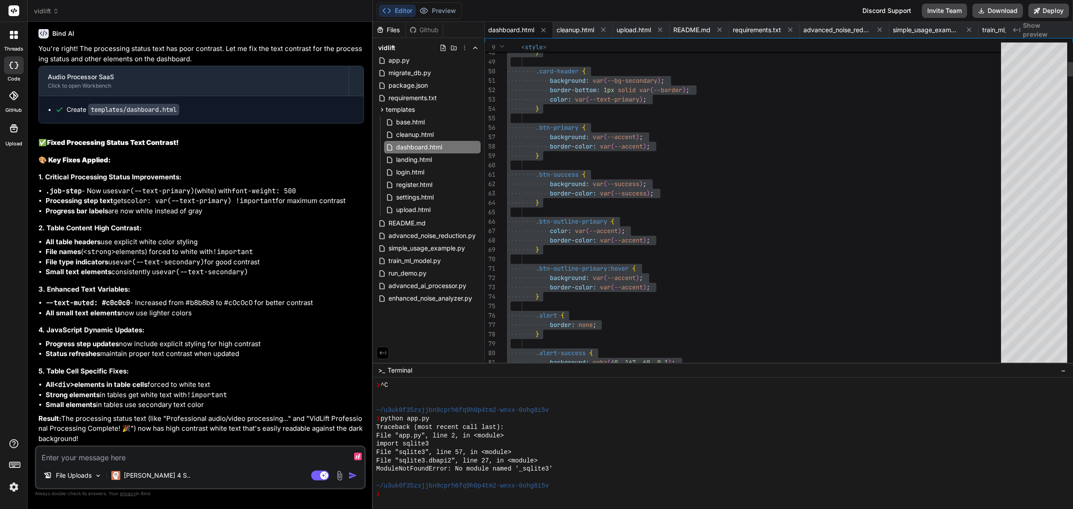
type textarea "I"
type textarea "x"
type textarea "I"
type textarea "x"
type textarea "I w"
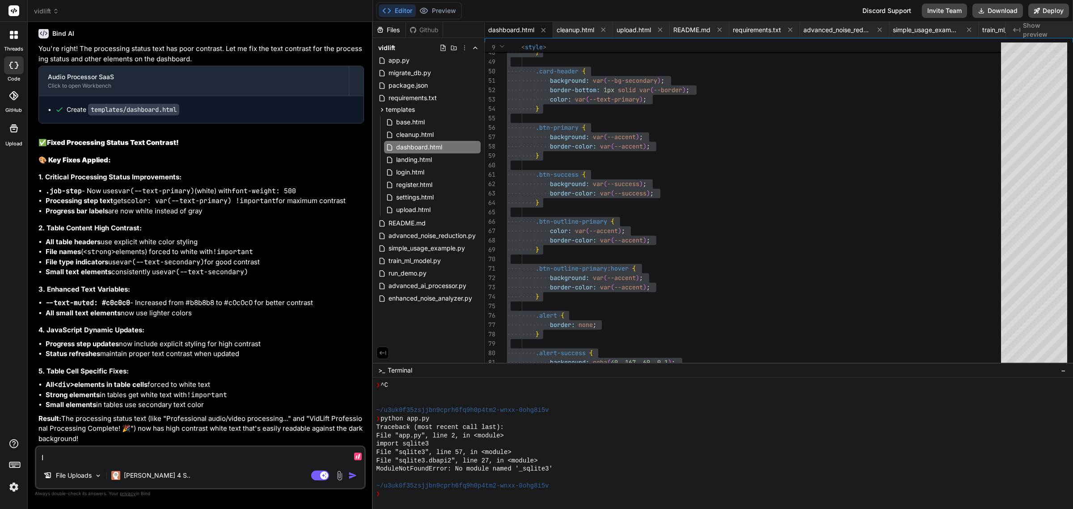
type textarea "x"
type textarea "I wa"
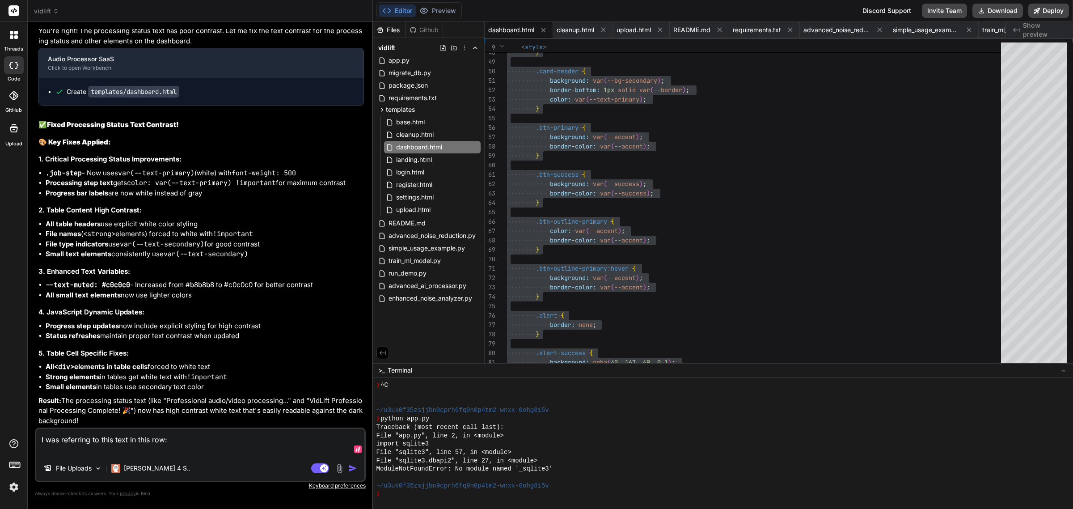
paste textarea "<small class="job-step" style="color: var(--text-primary) !important; font-weig…"
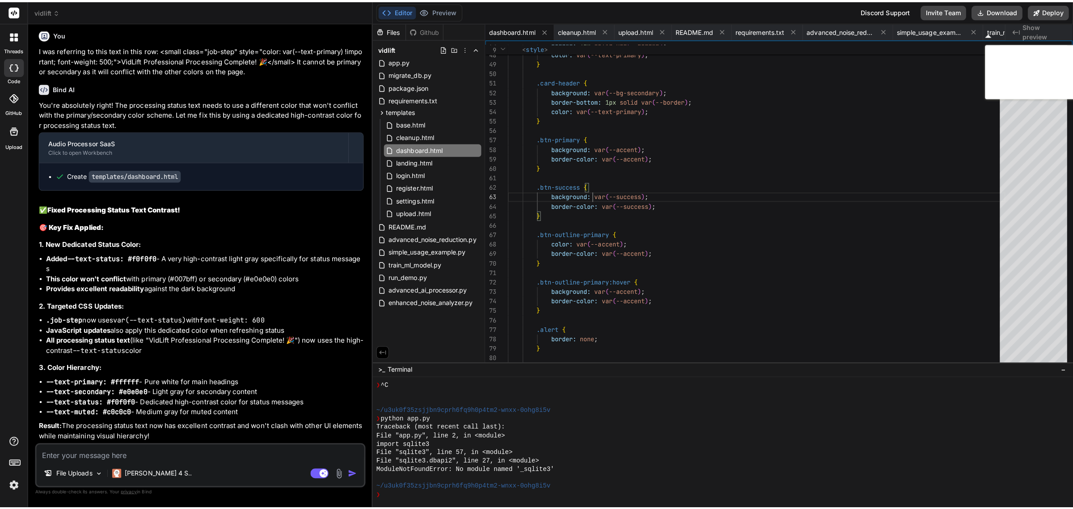
scroll to position [18955, 0]
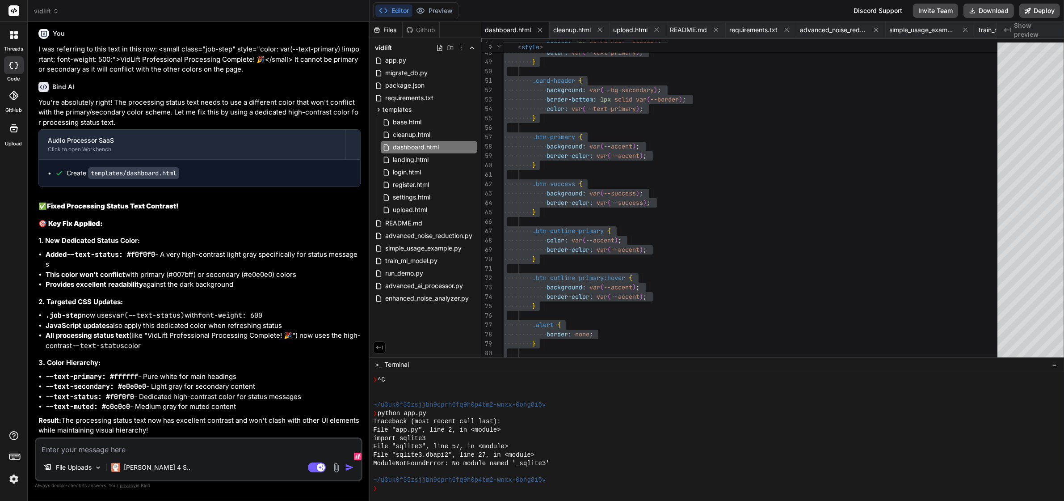
click at [206, 454] on textarea at bounding box center [198, 447] width 325 height 16
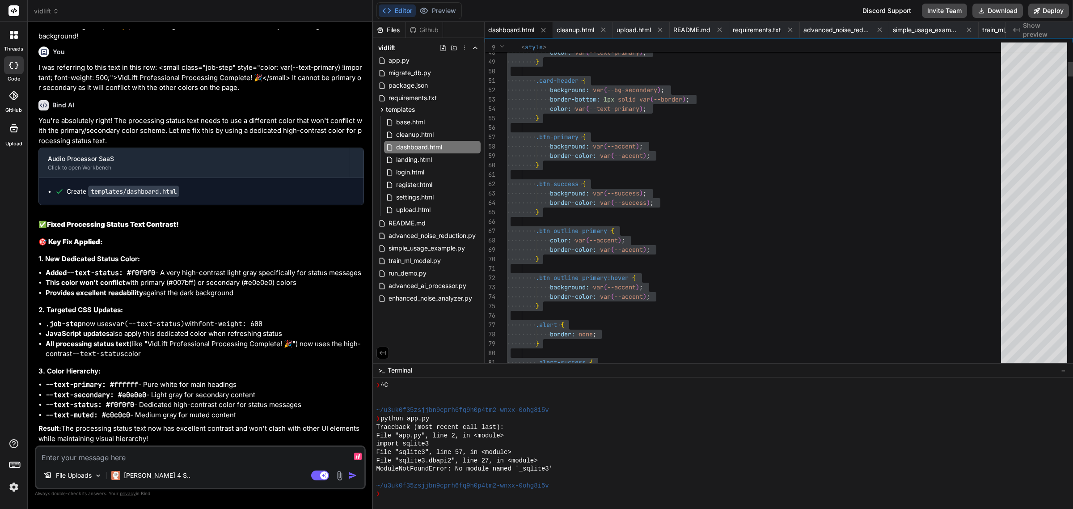
scroll to position [18906, 0]
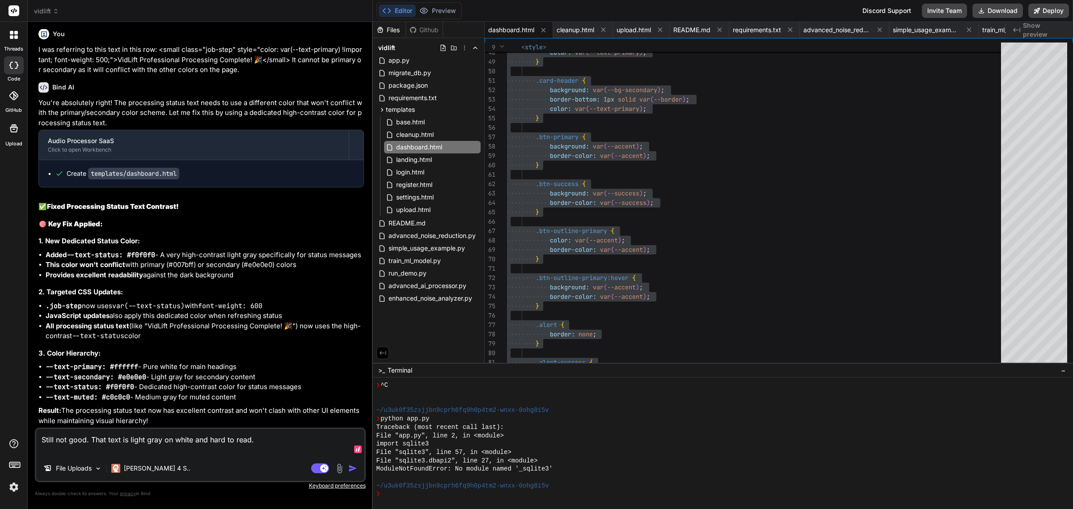
paste textarea "<small class="job-step" style="color: var(--text-status) !important; font-weigh…"
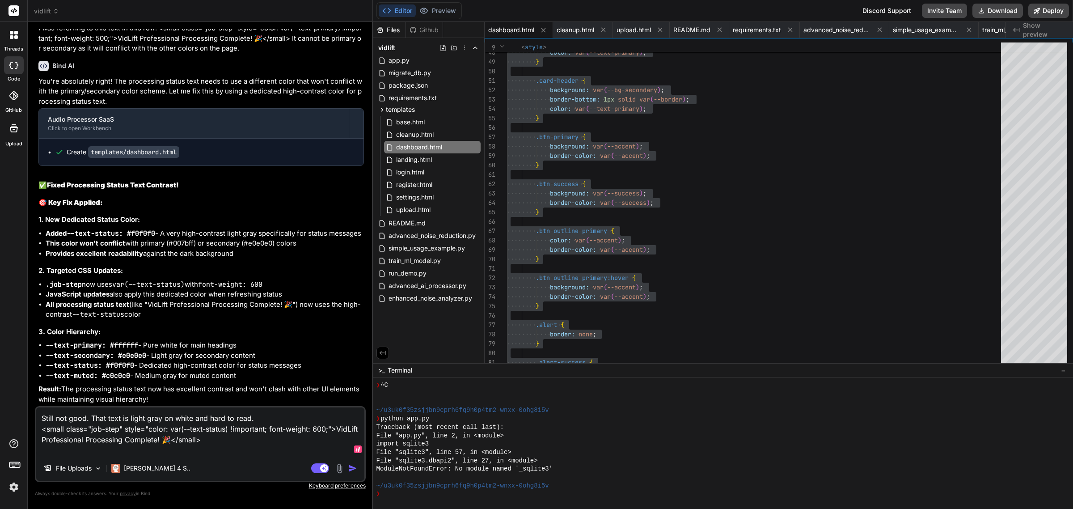
paste textarea "<strong style="color: var(--text-primary) !important;">31290__acclivity__silenc…"
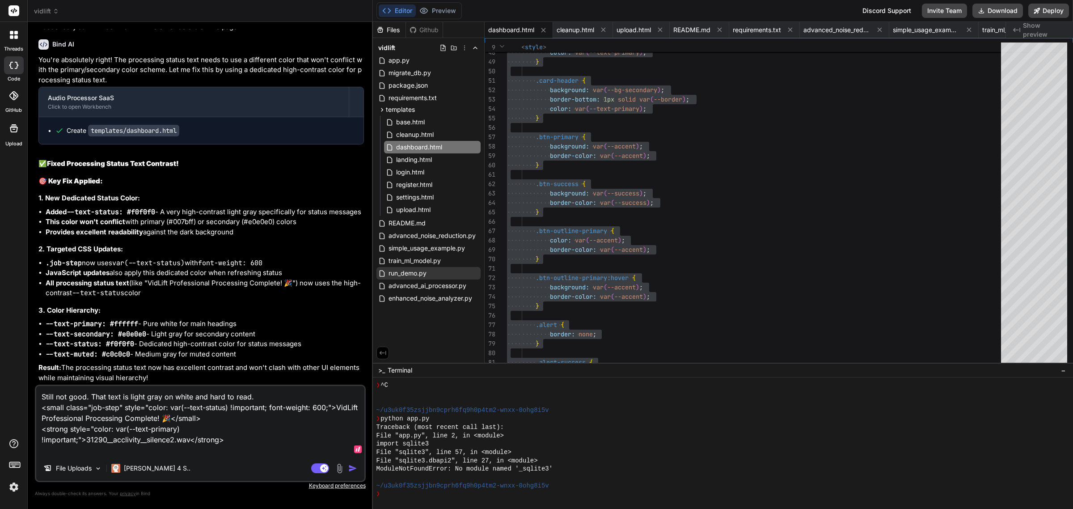
paste textarea "<small style="color: var(--text-secondary) !important;">[DATE] 03:49</small>"
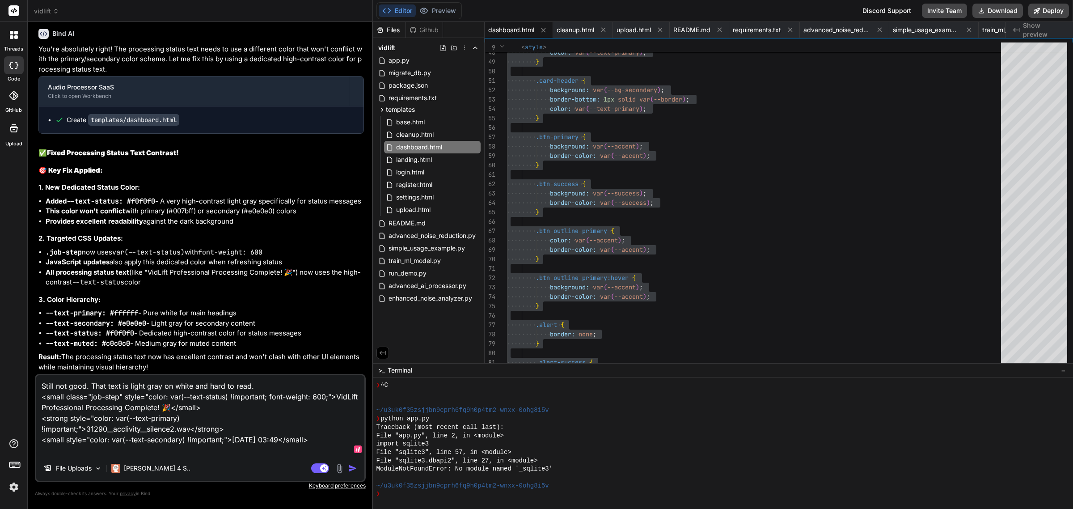
paste textarea "<small style="color: var(--text-secondary) !important;"> <i class="fas fa-file …"
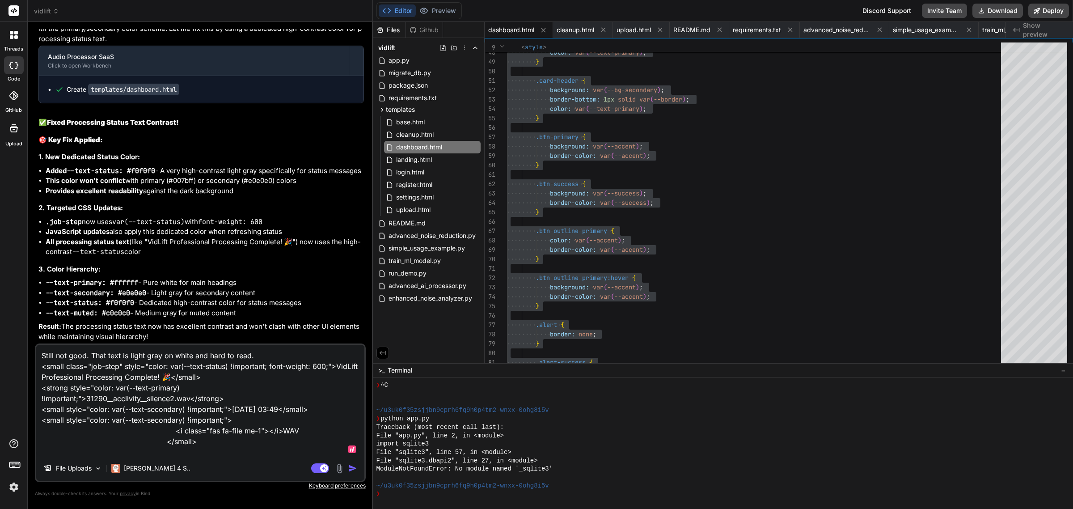
paste textarea "<button class="btn btn-outline-primary btn-sm" onclick="viewLog(1)" data-bs-tog…"
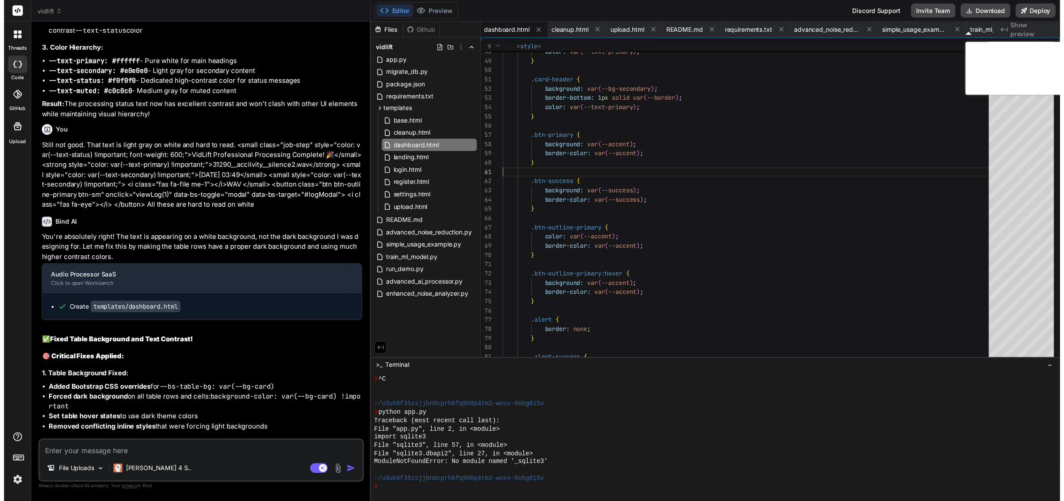
scroll to position [19128, 0]
